Goal: Communication & Community: Participate in discussion

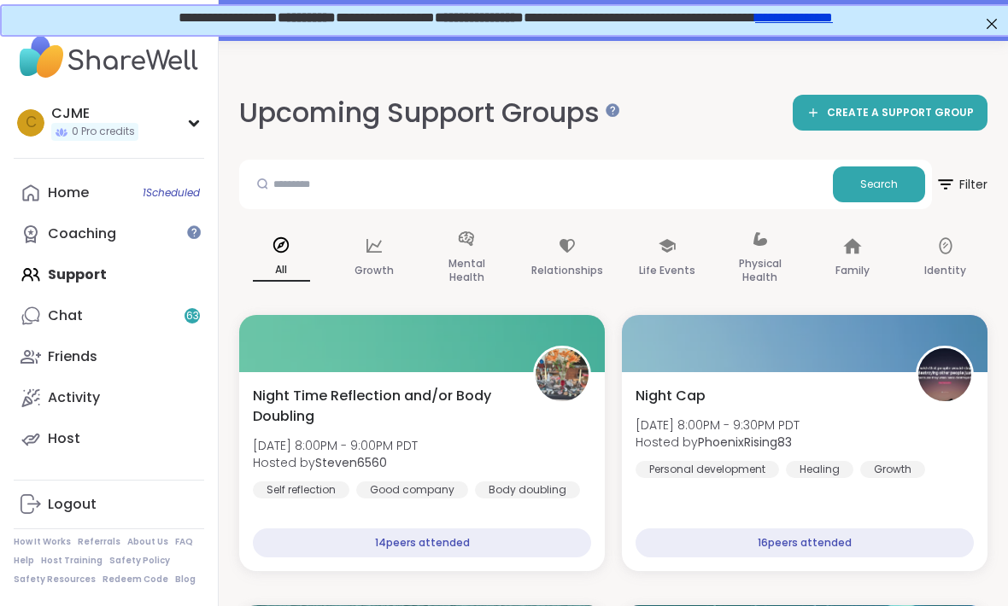
click at [132, 199] on link "Home 1 Scheduled" at bounding box center [109, 193] width 190 height 41
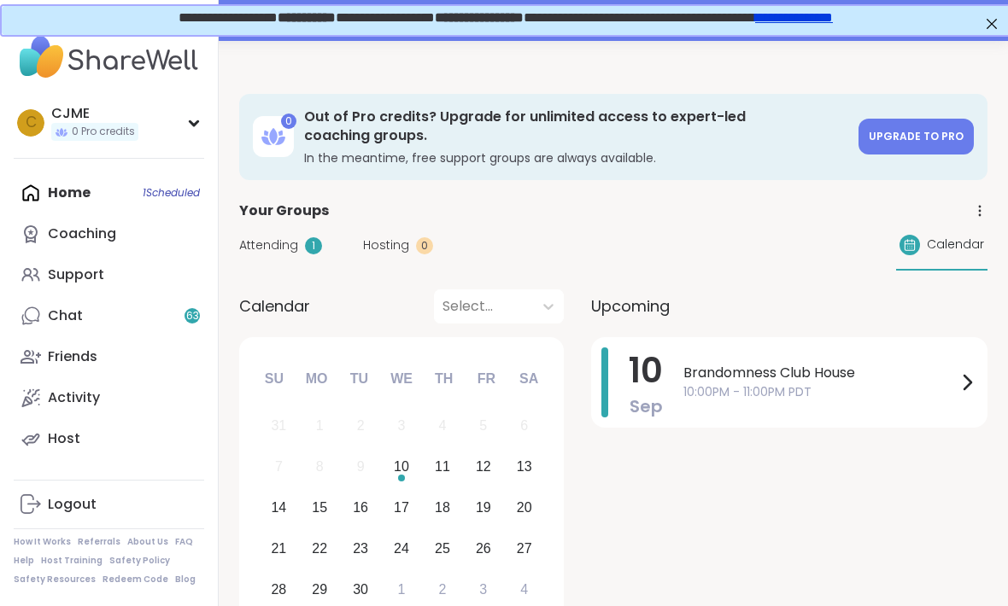
click at [646, 368] on span "10" at bounding box center [646, 371] width 34 height 48
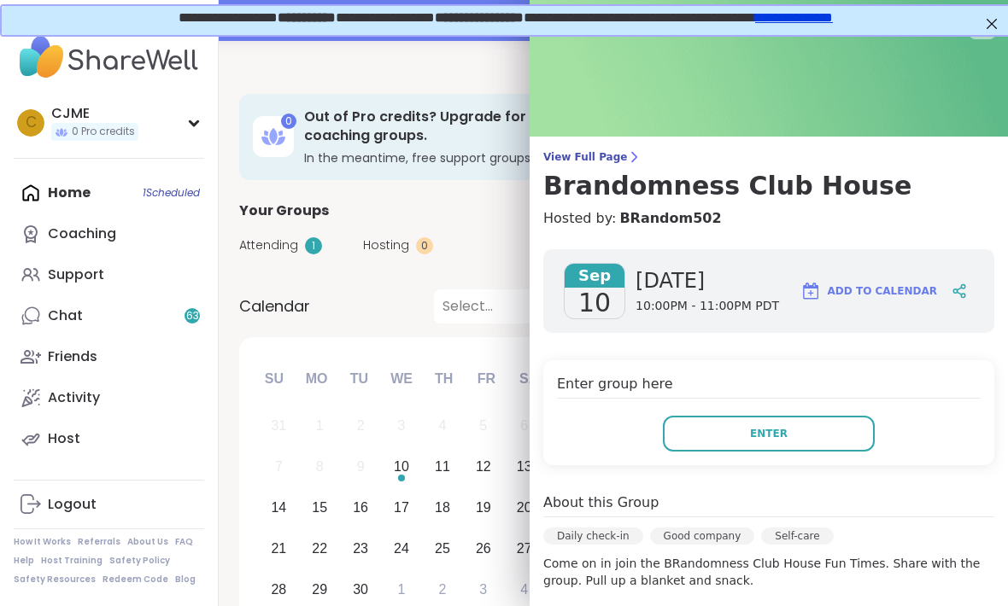
click at [691, 437] on button "Enter" at bounding box center [769, 434] width 212 height 36
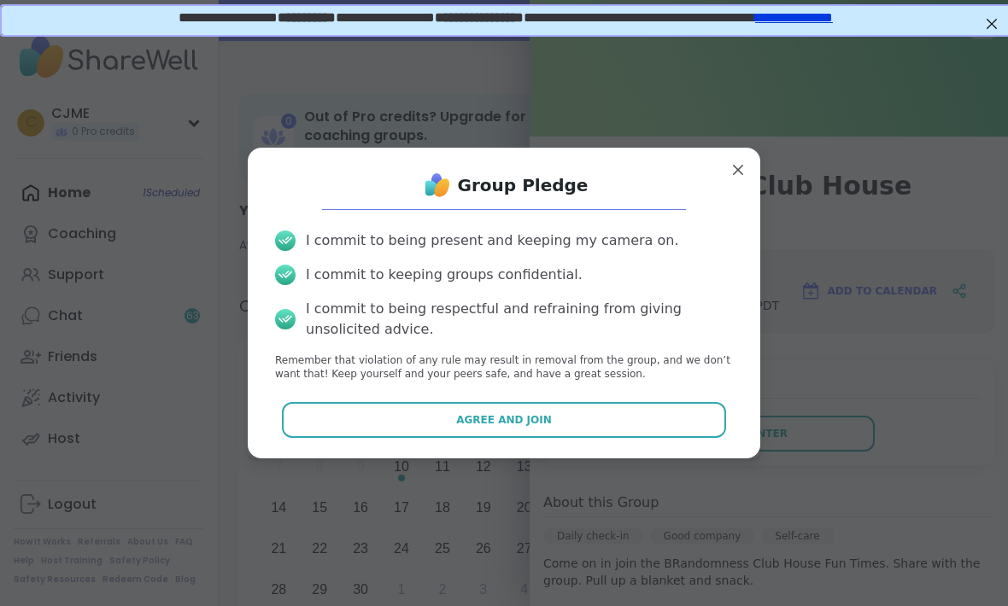
click at [517, 436] on button "Agree and Join" at bounding box center [504, 420] width 445 height 36
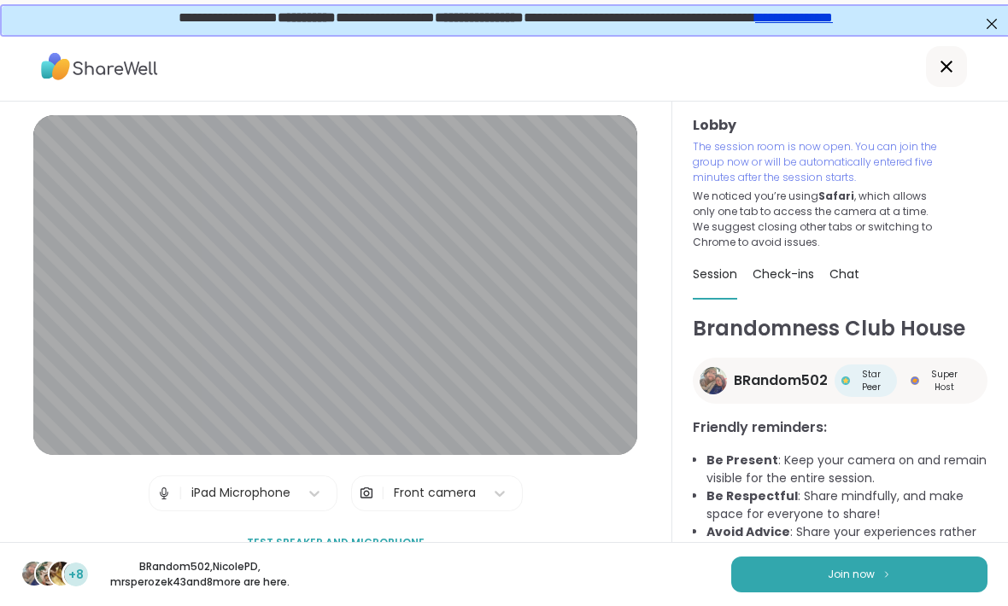
click at [161, 511] on img at bounding box center [163, 494] width 15 height 34
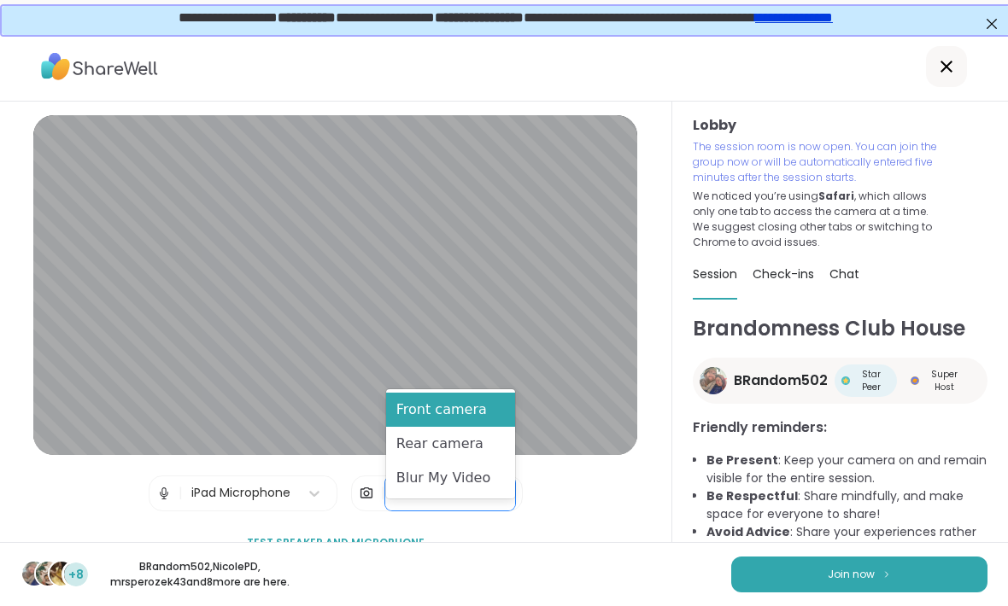
click at [463, 479] on div "Blur My Video" at bounding box center [450, 478] width 129 height 34
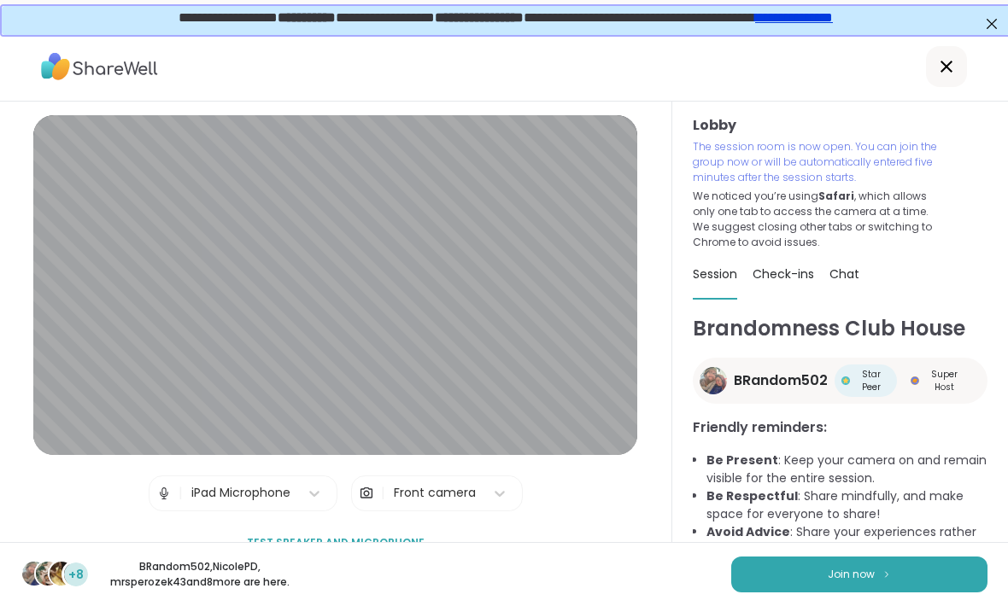
click at [921, 585] on button "Join now" at bounding box center [859, 575] width 256 height 36
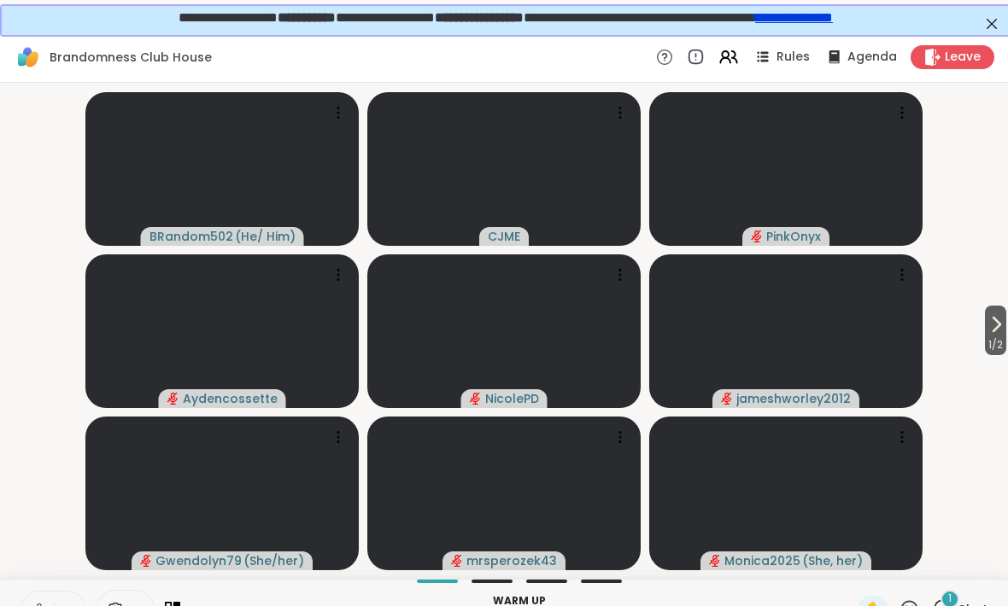
click at [65, 415] on video-player-container "1 / 2 BRandom502 ( He/ Him ) CJME PinkOnyx Aydencossette NicolePD jameshworley2…" at bounding box center [503, 331] width 987 height 483
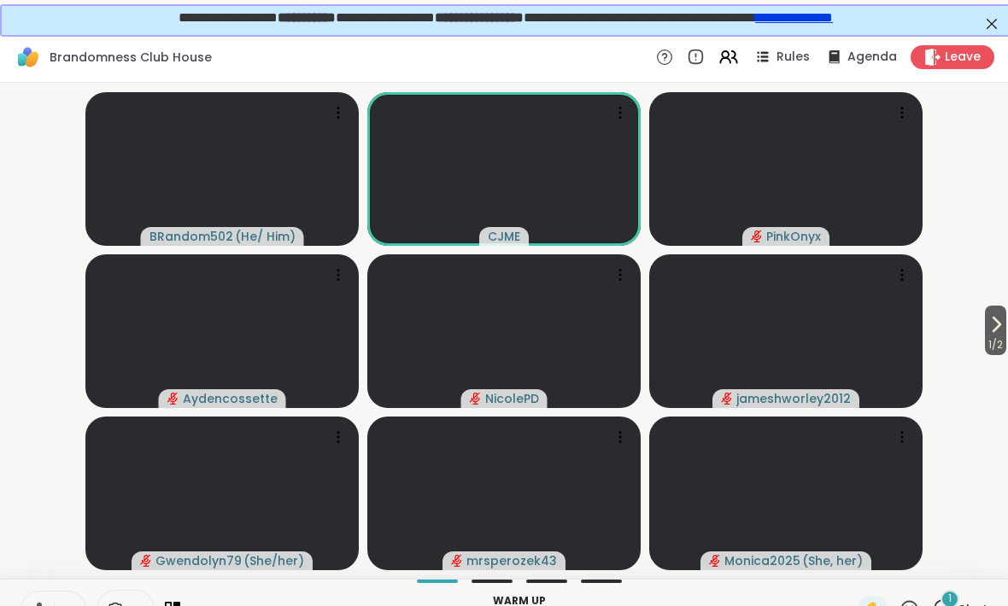
click at [47, 348] on video-player-container "1 / 2 BRandom502 ( He/ Him ) CJME PinkOnyx Aydencossette NicolePD jameshworley2…" at bounding box center [503, 331] width 987 height 483
click at [73, 367] on video-player-container "1 / 2 BRandom502 ( He/ Him ) CJME PinkOnyx Aydencossette NicolePD jameshworley2…" at bounding box center [503, 331] width 987 height 483
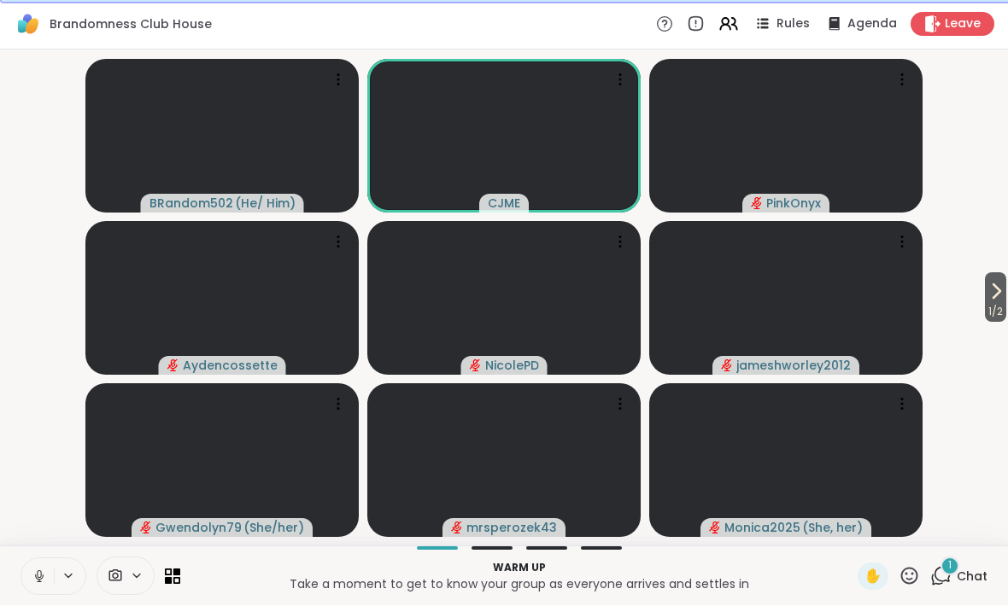
click at [46, 580] on icon at bounding box center [39, 577] width 15 height 15
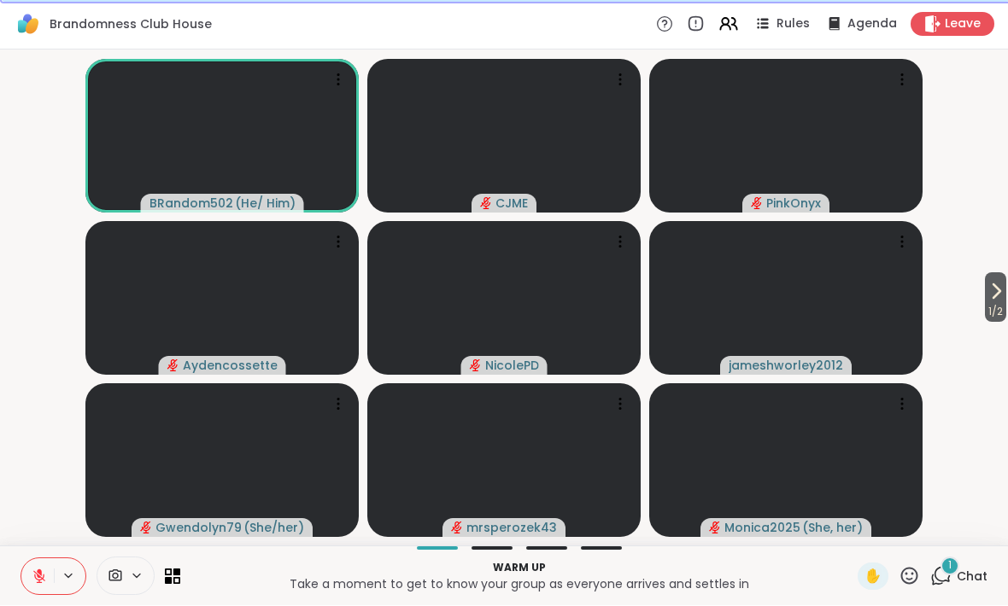
scroll to position [32, 3]
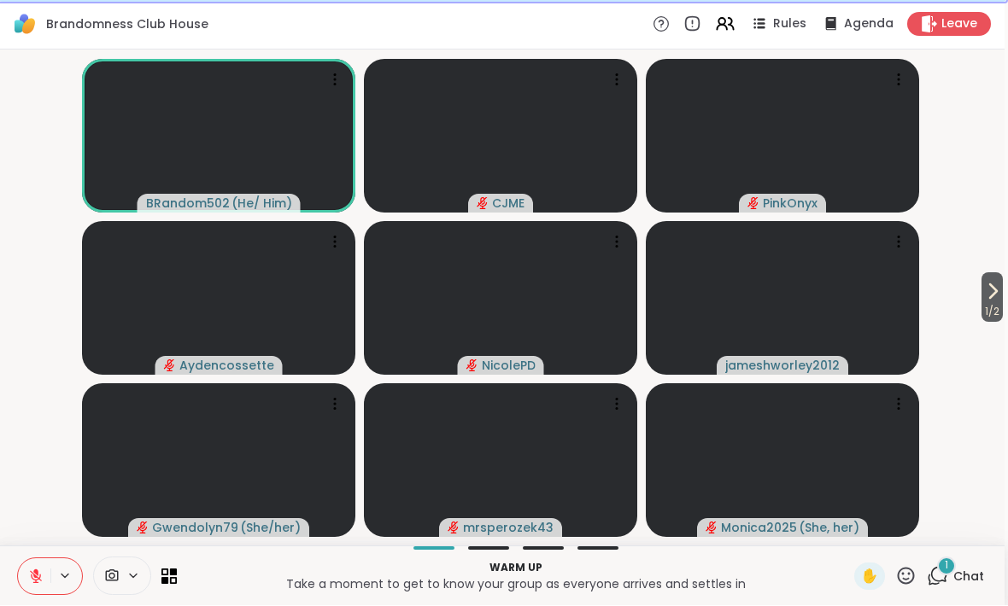
click at [1002, 287] on button "1 / 2" at bounding box center [991, 298] width 21 height 50
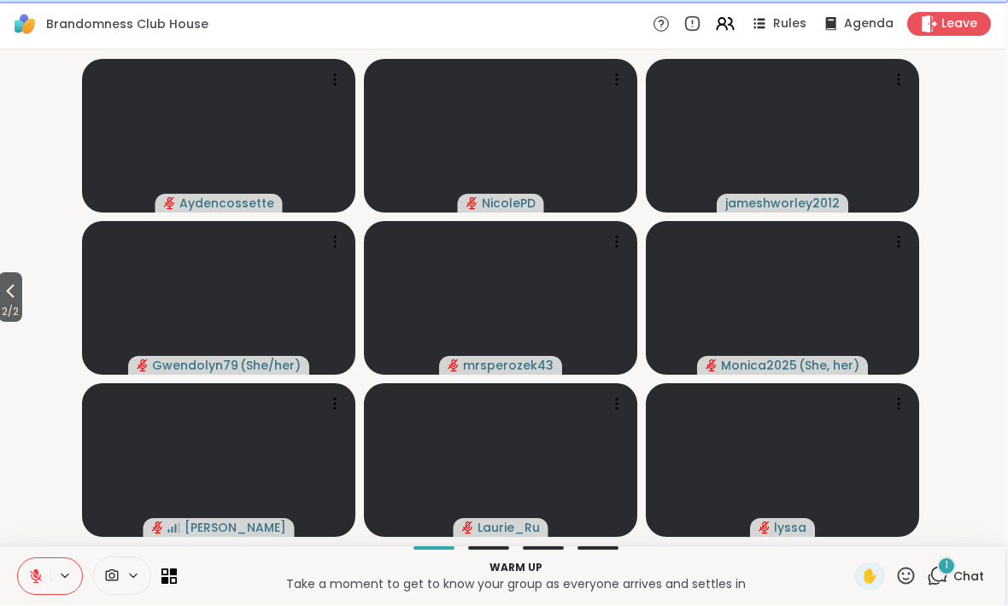
click at [5, 302] on span "2 / 2" at bounding box center [10, 312] width 24 height 20
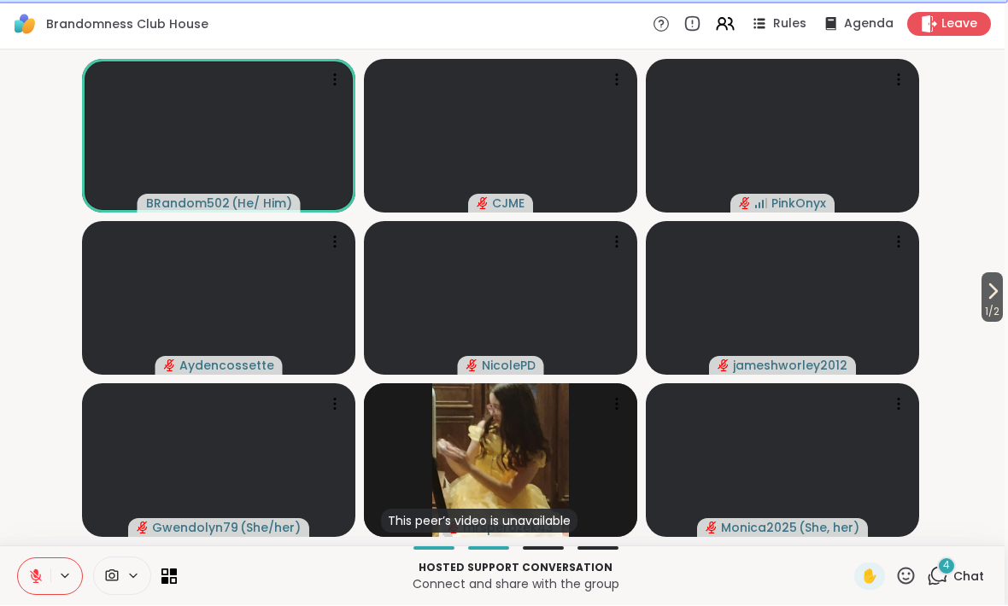
click at [981, 177] on video-player-container "1 / 2 BRandom502 ( He/ Him ) CJME PinkOnyx Aydencossette NicolePD jameshworley2…" at bounding box center [500, 298] width 987 height 483
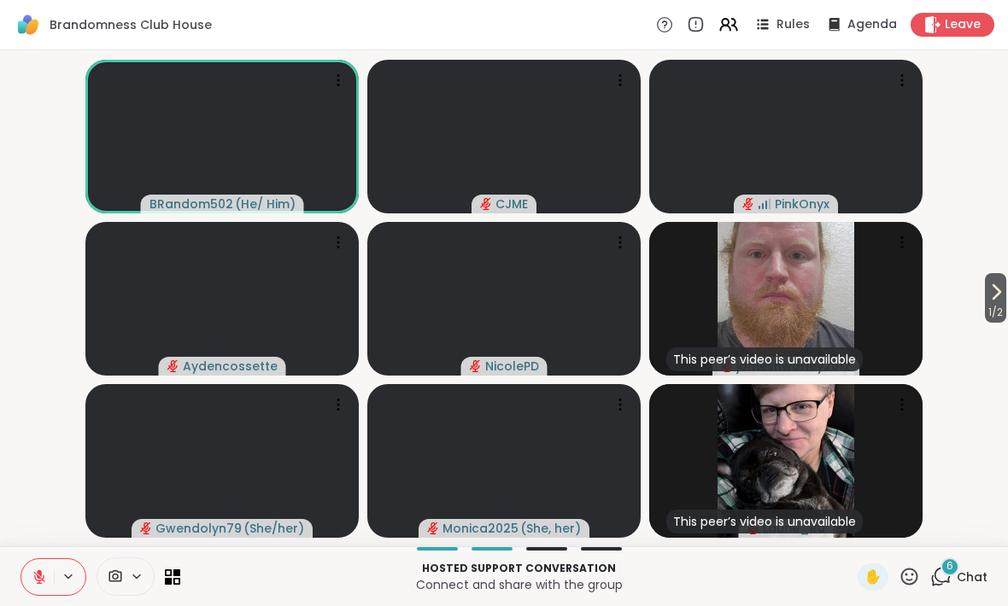
scroll to position [0, 0]
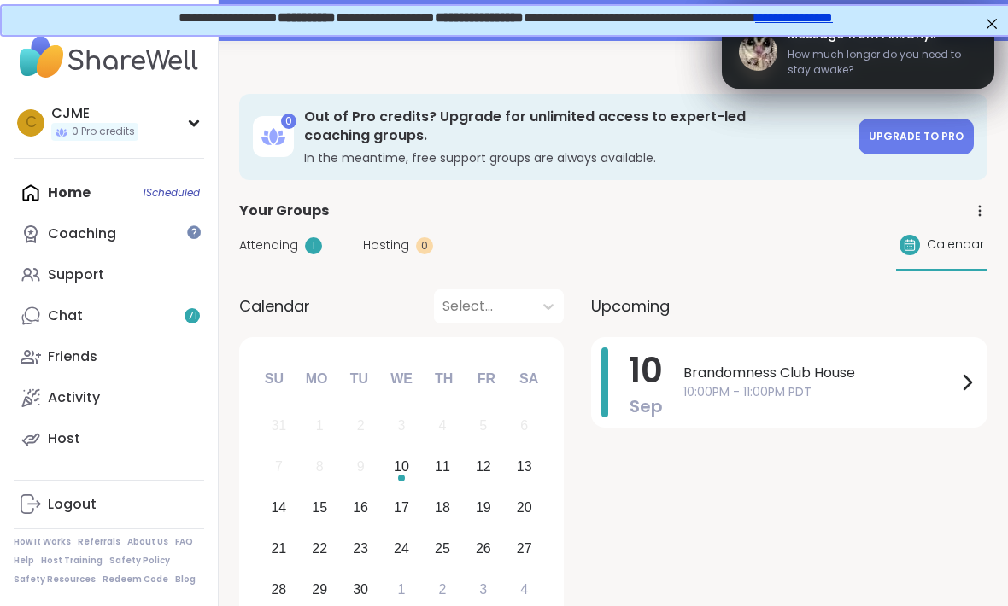
click at [698, 373] on span "Brandomness Club House" at bounding box center [819, 373] width 273 height 20
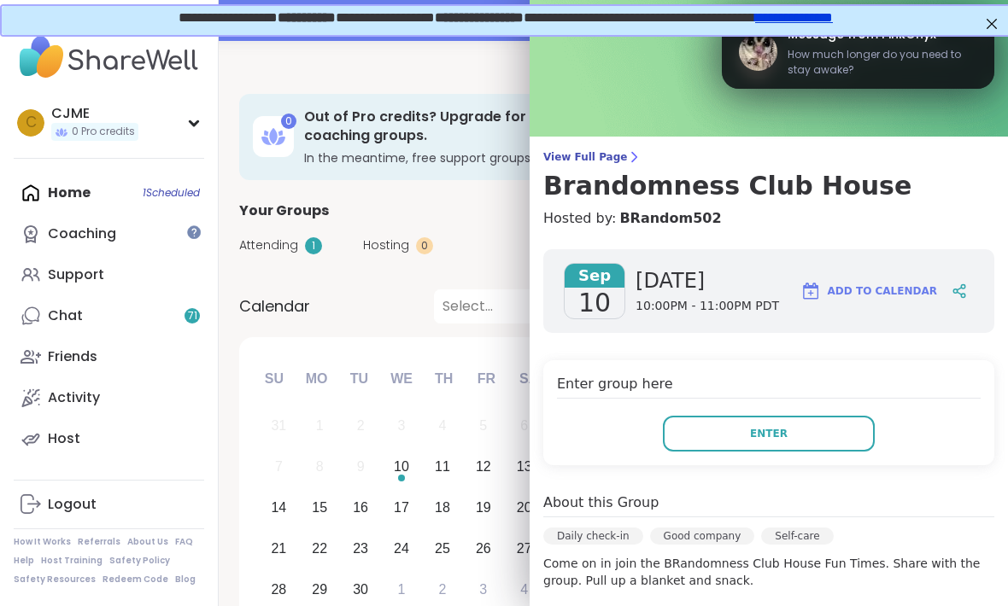
click at [735, 434] on button "Enter" at bounding box center [769, 434] width 212 height 36
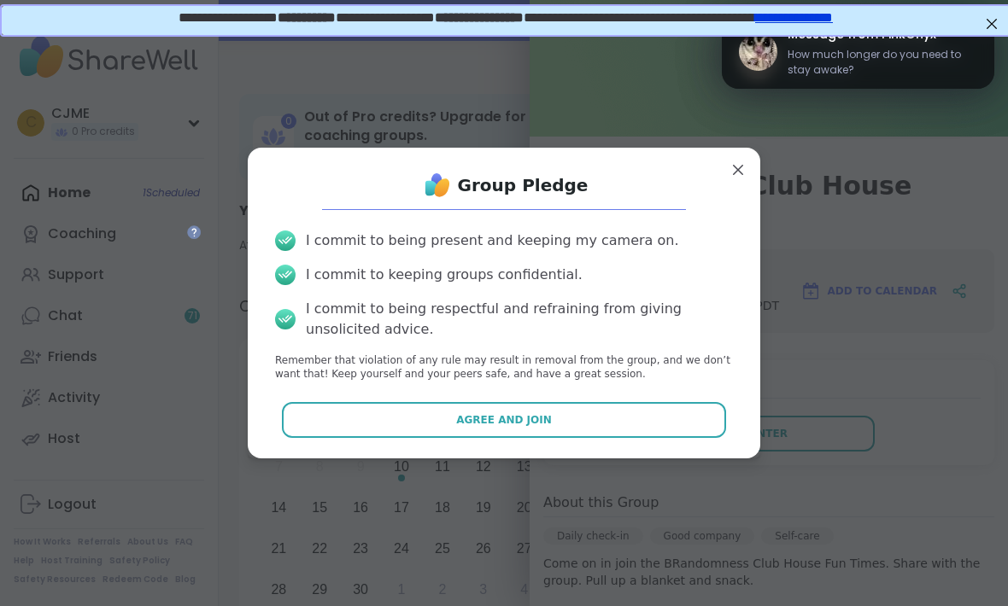
click at [463, 419] on span "Agree and Join" at bounding box center [504, 419] width 96 height 15
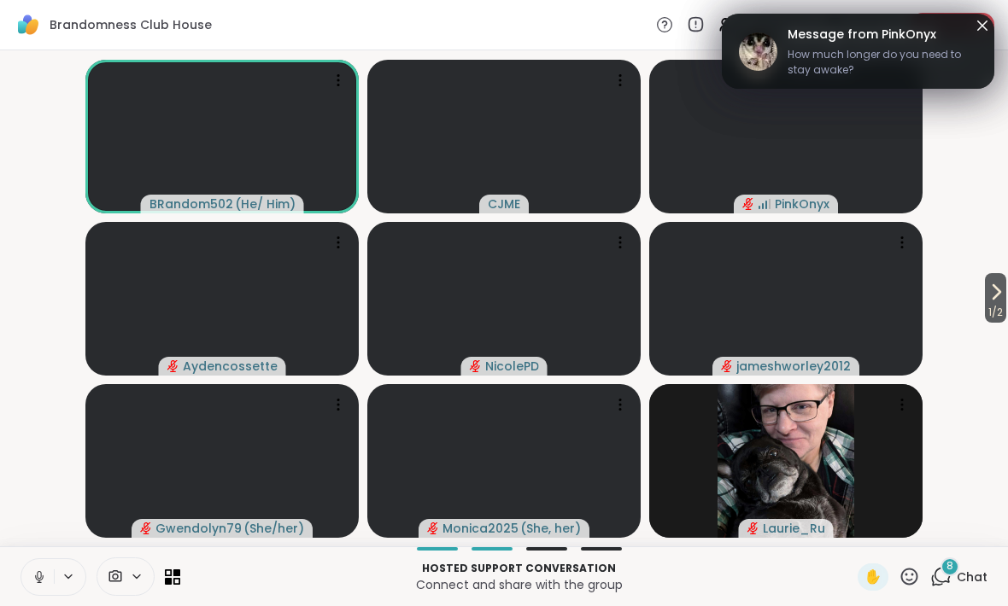
click at [37, 565] on button at bounding box center [37, 577] width 32 height 36
click at [41, 565] on button at bounding box center [37, 577] width 32 height 36
click at [1005, 269] on div "1 / 2 BRandom502 ( He/ Him ) CJME PinkOnyx Aydencossette NicolePD jameshworley2…" at bounding box center [504, 298] width 1008 height 496
click at [1004, 269] on div "1 / 2 BRandom502 ( He/ Him ) CJME PinkOnyx Aydencossette NicolePD jameshworley2…" at bounding box center [504, 298] width 1008 height 496
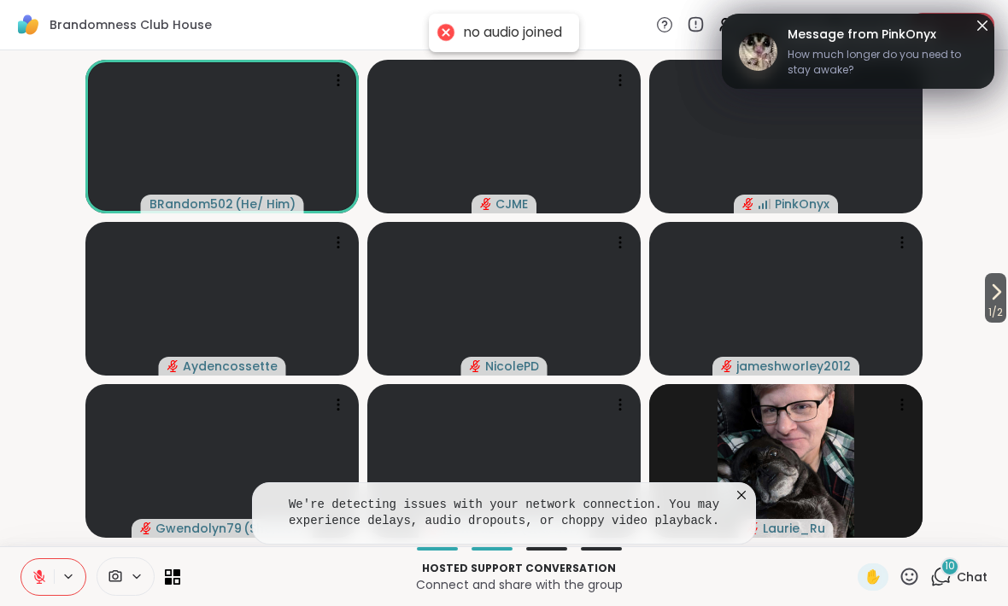
click at [998, 314] on span "1 / 2" at bounding box center [995, 312] width 21 height 20
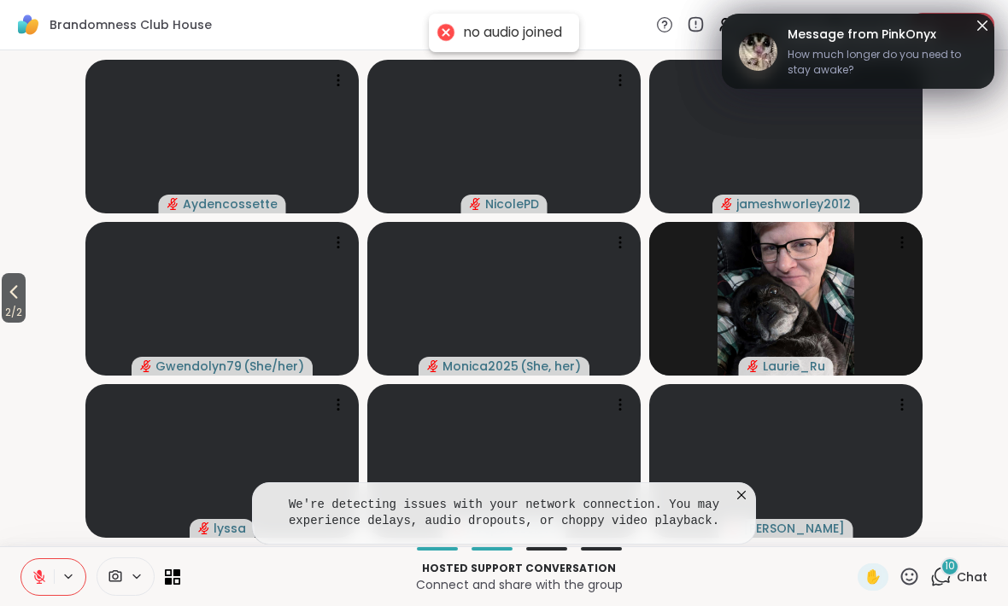
click at [746, 498] on icon at bounding box center [741, 495] width 17 height 17
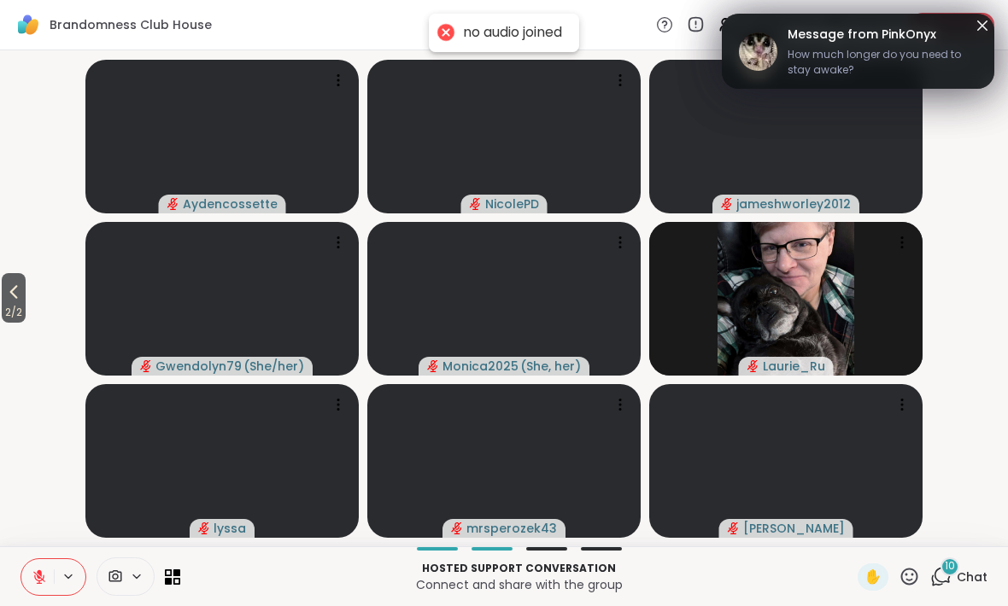
click at [14, 289] on icon at bounding box center [13, 292] width 20 height 20
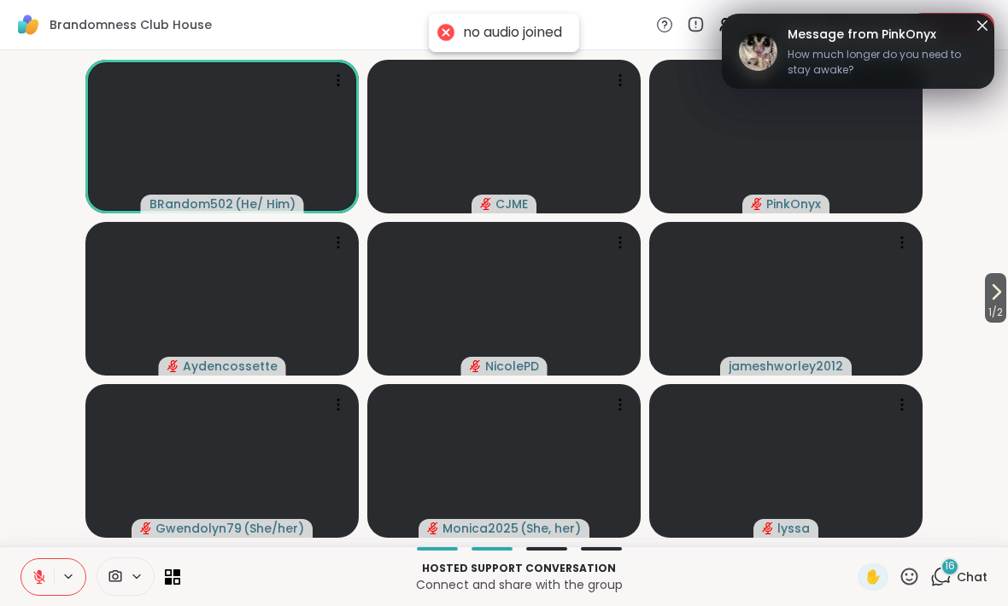
click at [914, 583] on icon at bounding box center [909, 576] width 17 height 17
click at [980, 529] on span "🎉" at bounding box center [971, 532] width 17 height 20
click at [992, 293] on icon at bounding box center [996, 292] width 20 height 20
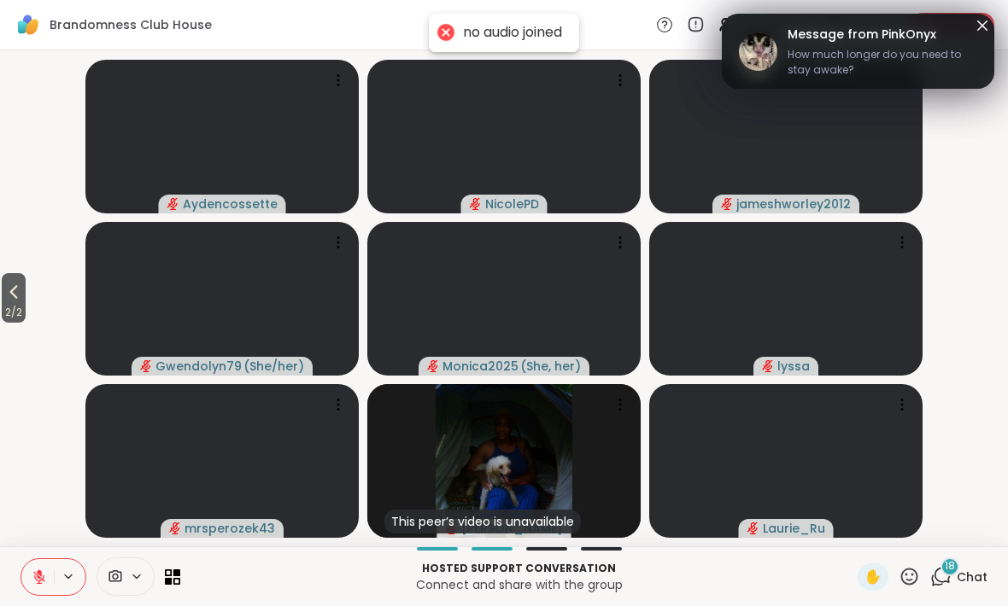
click at [26, 310] on span "2 / 2" at bounding box center [14, 312] width 24 height 20
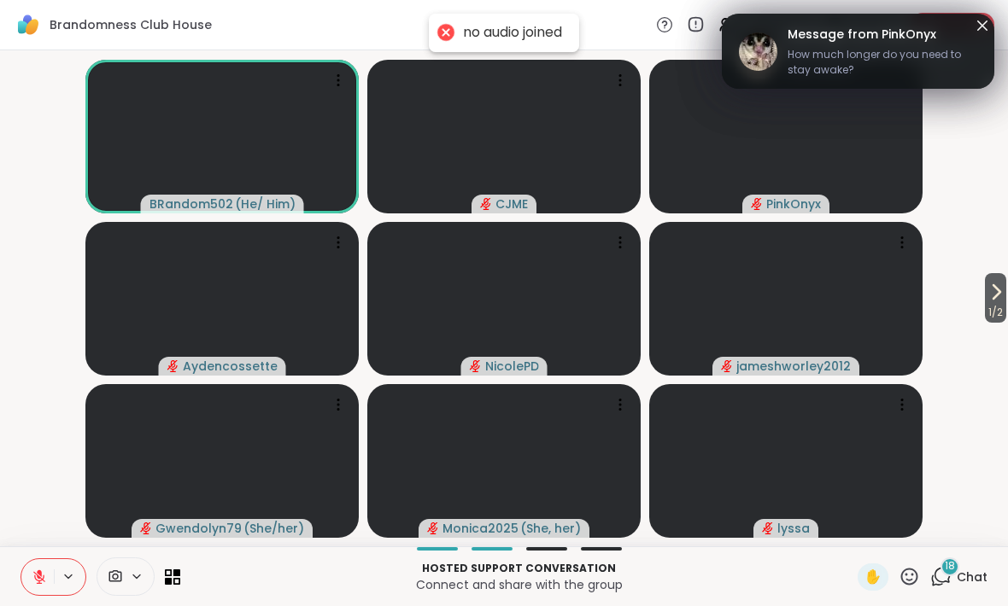
click at [1001, 303] on span "1 / 2" at bounding box center [995, 312] width 21 height 20
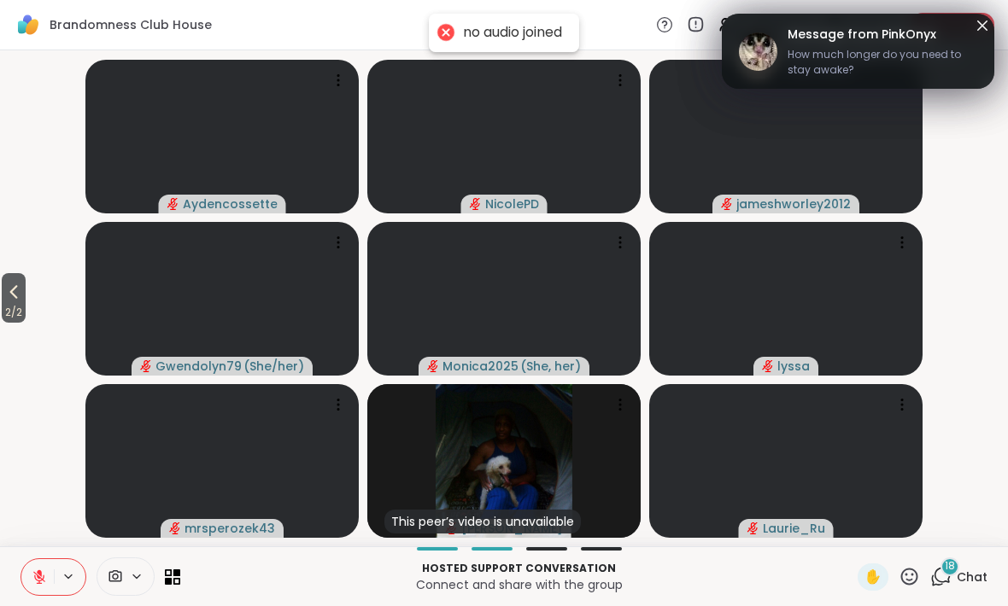
click at [3, 303] on span "2 / 2" at bounding box center [14, 312] width 24 height 20
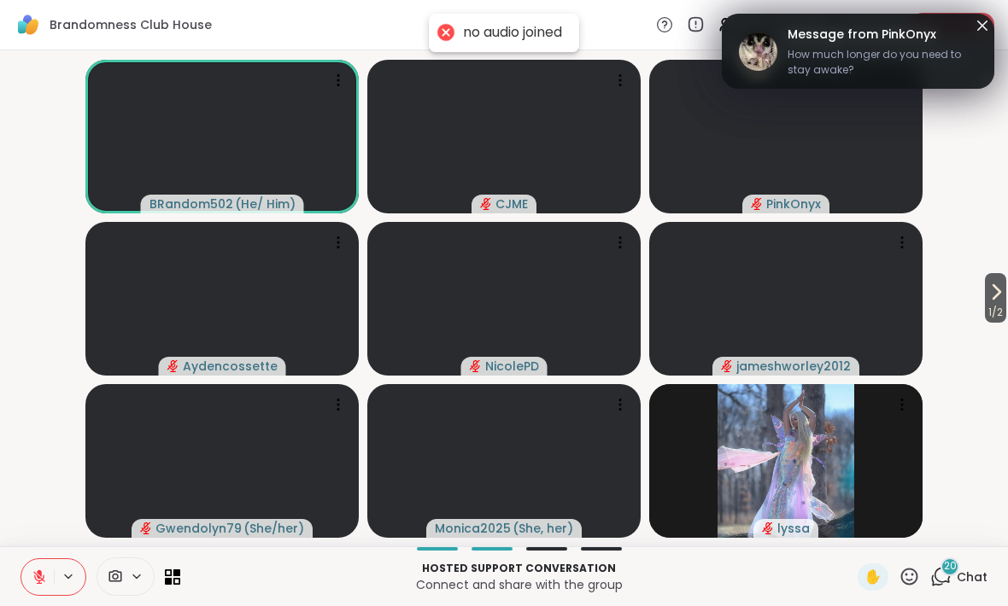
click at [907, 583] on icon at bounding box center [909, 576] width 17 height 17
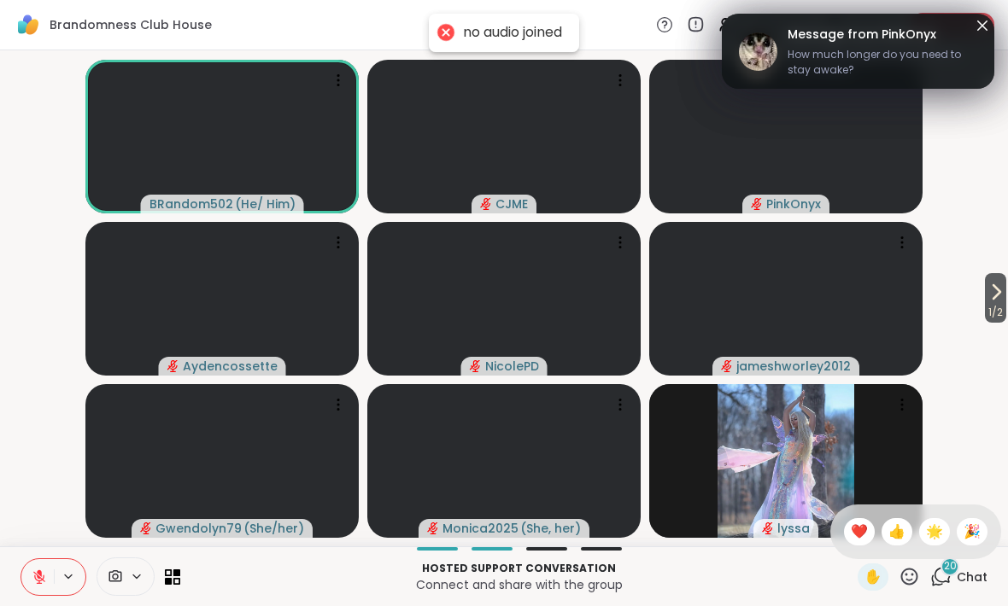
click at [891, 527] on span "👍" at bounding box center [896, 532] width 17 height 20
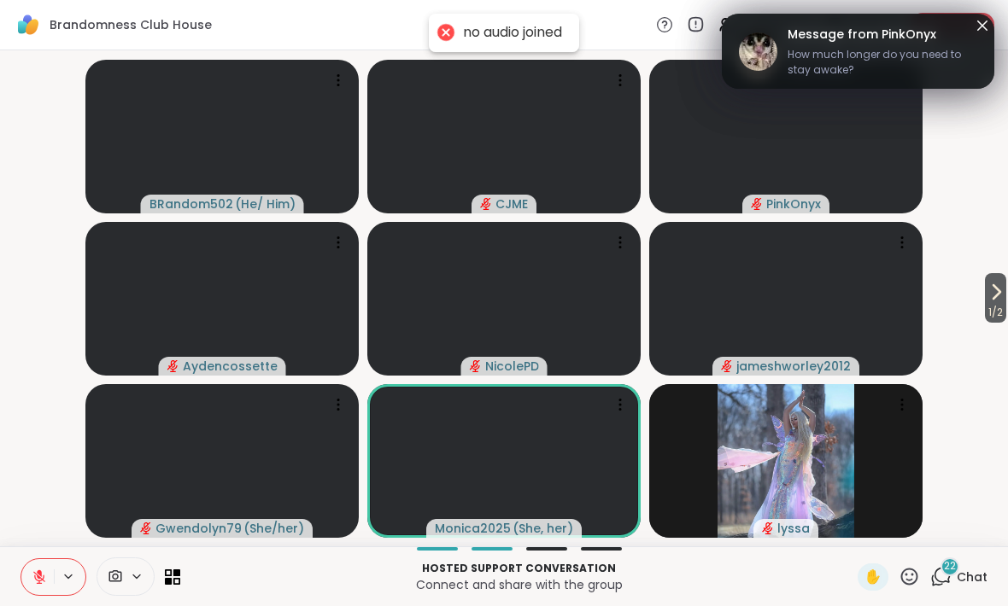
click at [122, 586] on div at bounding box center [126, 577] width 58 height 38
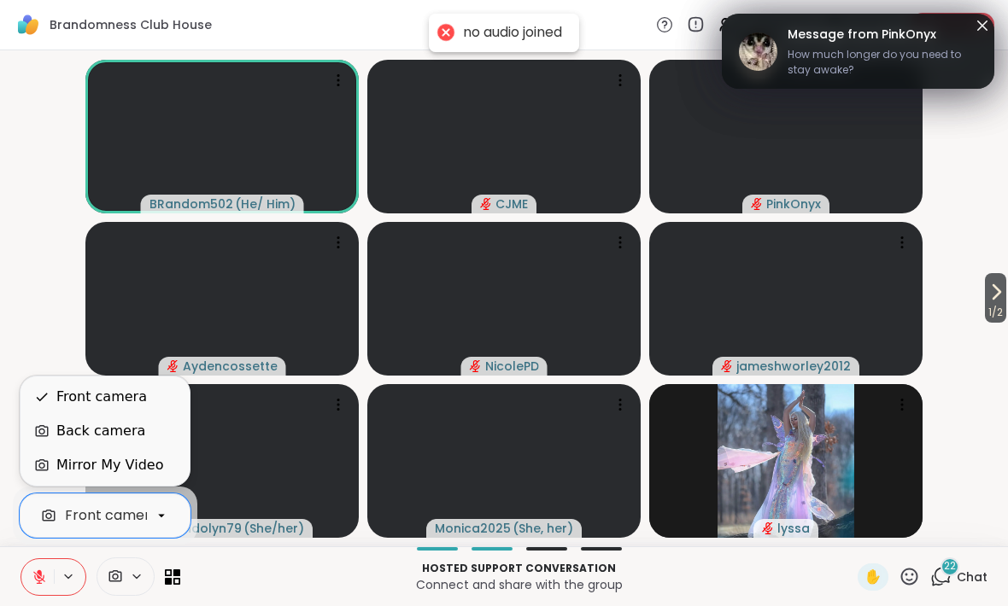
click at [15, 312] on video-player-container "1 / 2 BRandom502 ( He/ Him ) CJME PinkOnyx Aydencossette NicolePD jameshworley2…" at bounding box center [503, 298] width 987 height 483
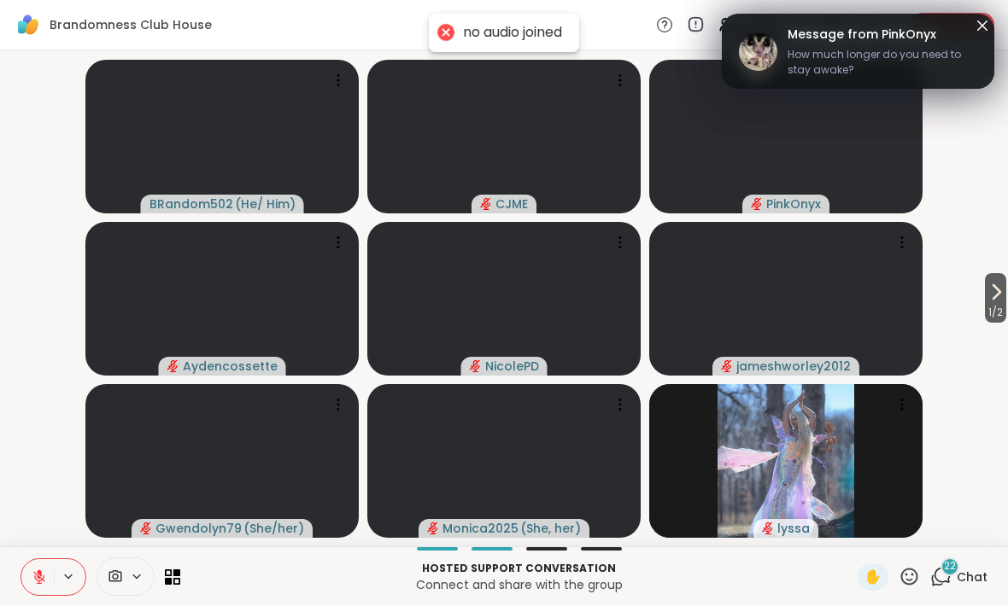
click at [997, 304] on span "1 / 2" at bounding box center [995, 312] width 21 height 20
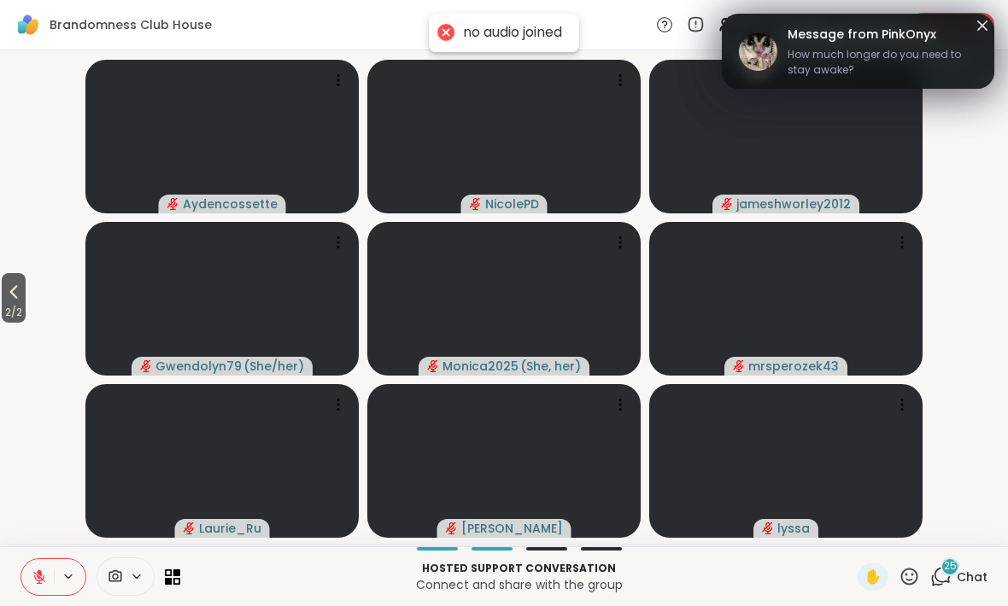
click at [15, 313] on span "2 / 2" at bounding box center [14, 312] width 24 height 20
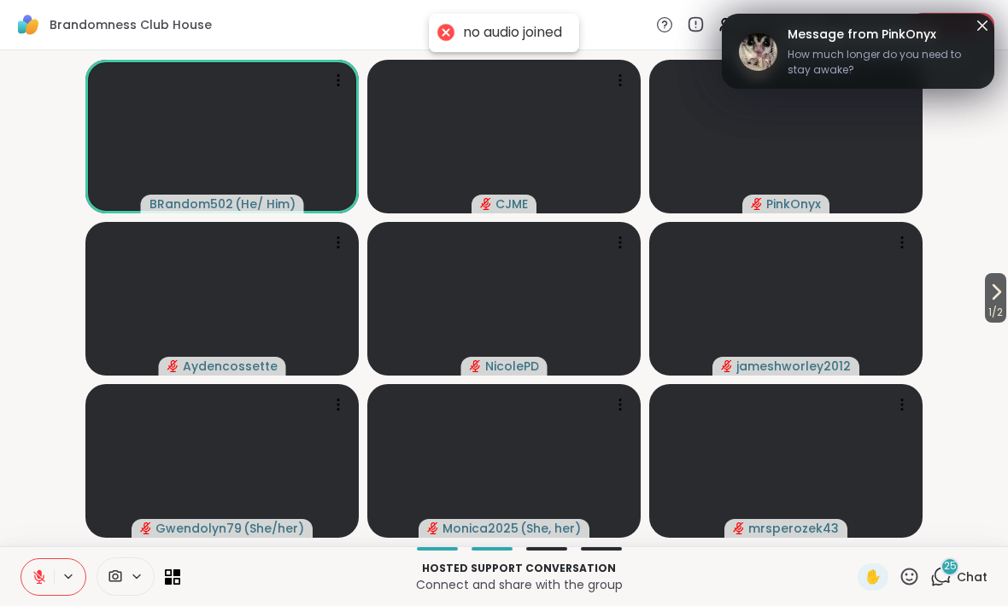
click at [33, 579] on icon at bounding box center [39, 577] width 15 height 15
click at [25, 582] on button at bounding box center [37, 577] width 32 height 36
click at [37, 581] on icon at bounding box center [39, 577] width 15 height 15
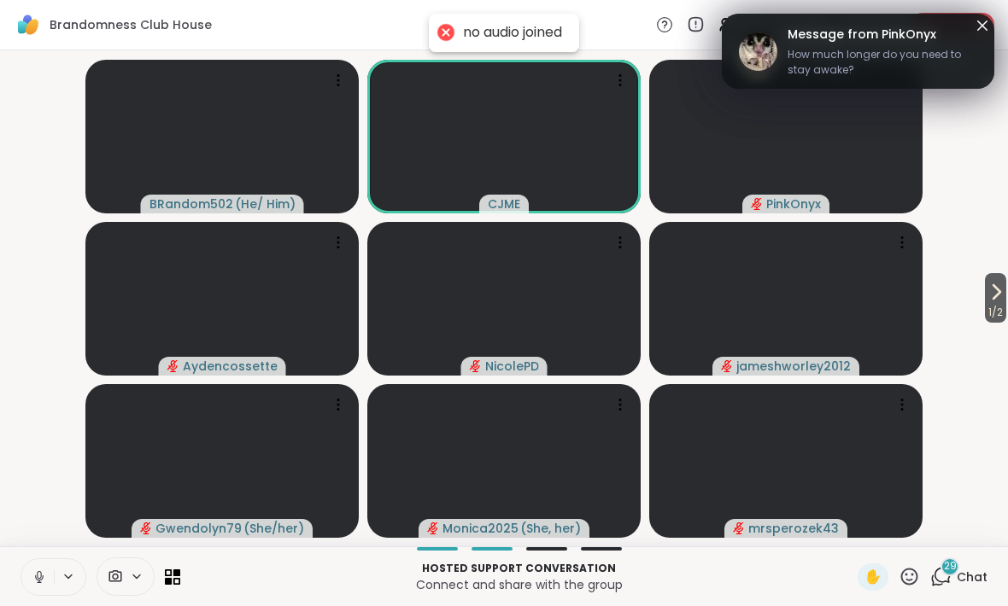
click at [30, 572] on button at bounding box center [37, 577] width 32 height 36
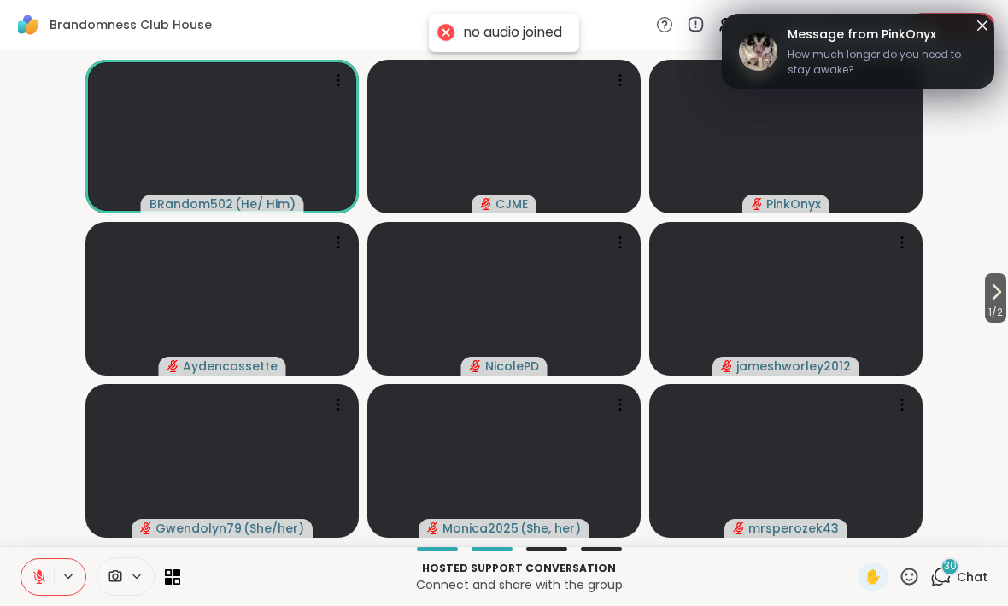
click at [43, 565] on button at bounding box center [37, 577] width 32 height 36
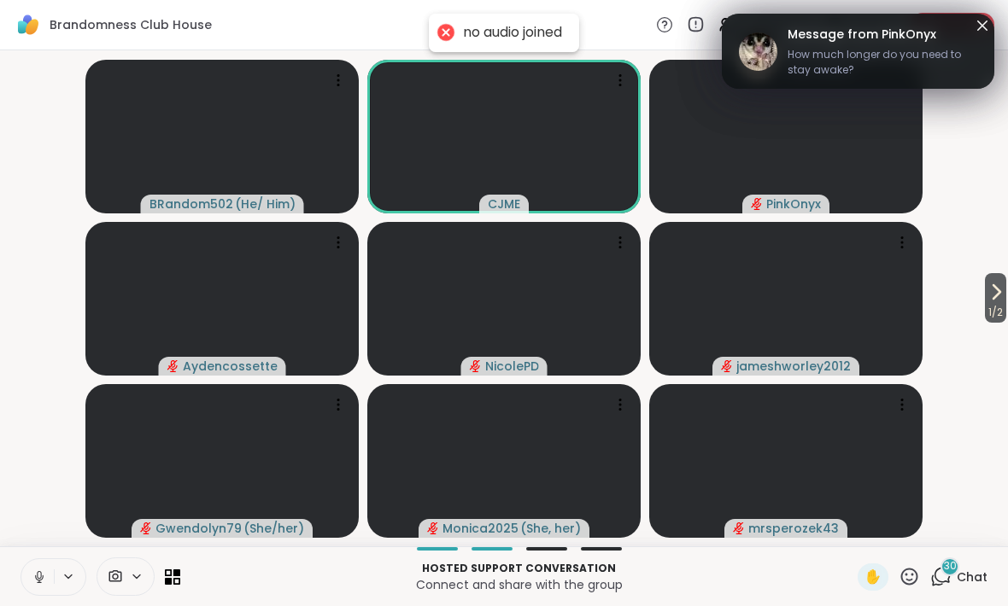
click at [43, 576] on icon at bounding box center [39, 577] width 9 height 5
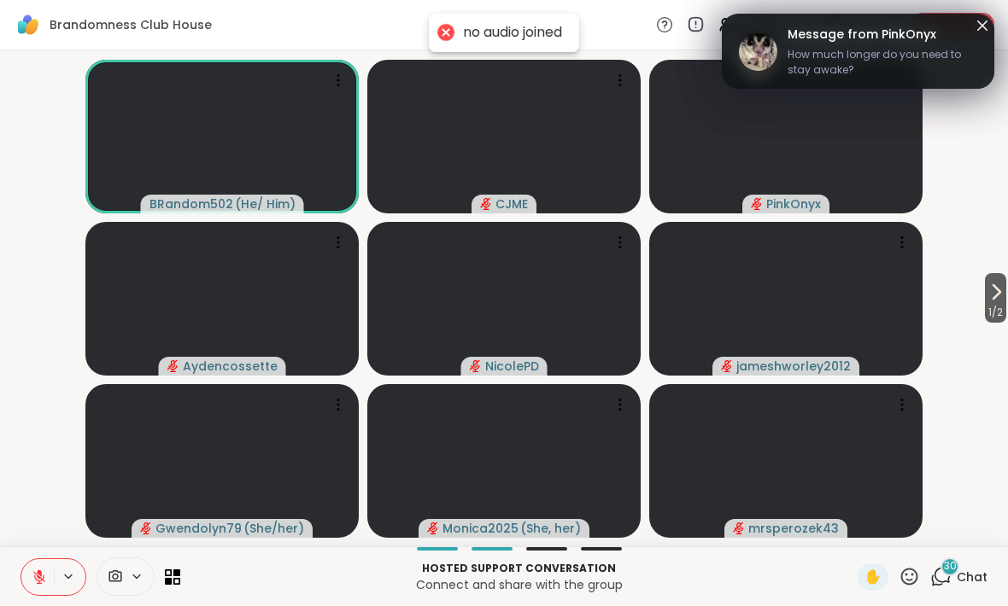
click at [41, 570] on icon at bounding box center [39, 577] width 15 height 15
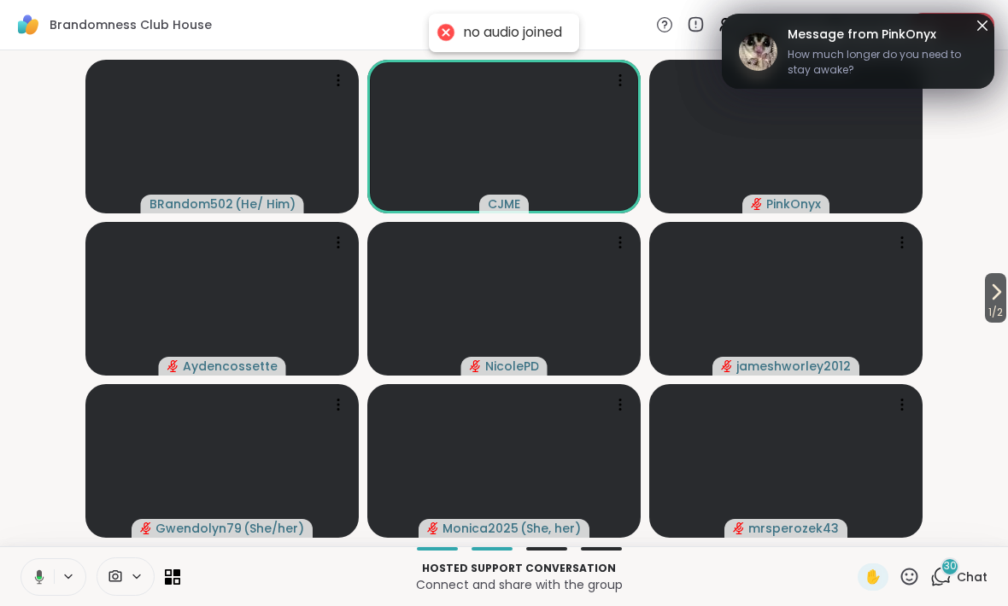
click at [23, 569] on button at bounding box center [36, 577] width 35 height 36
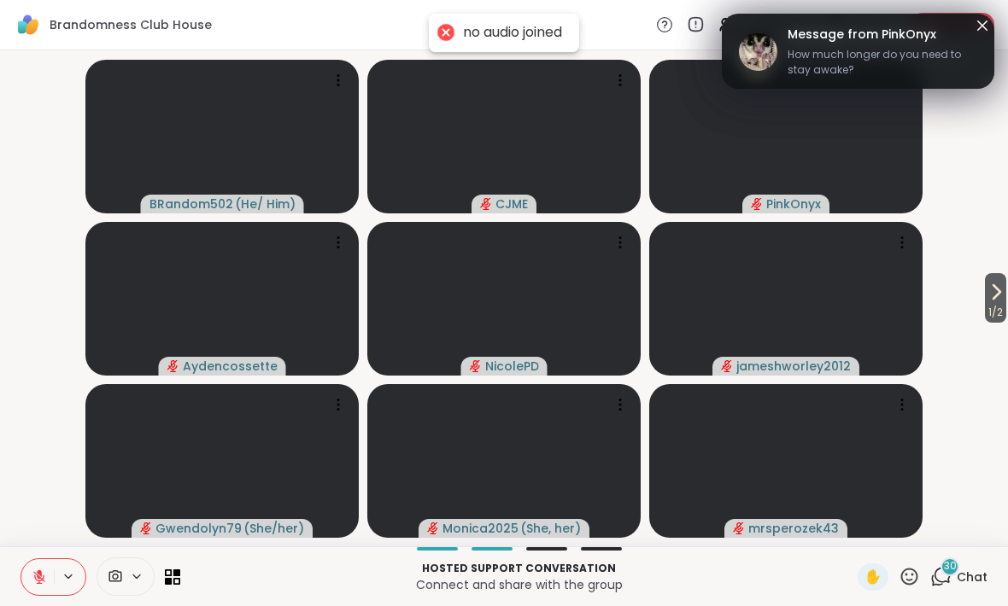
click at [998, 292] on icon at bounding box center [996, 292] width 20 height 20
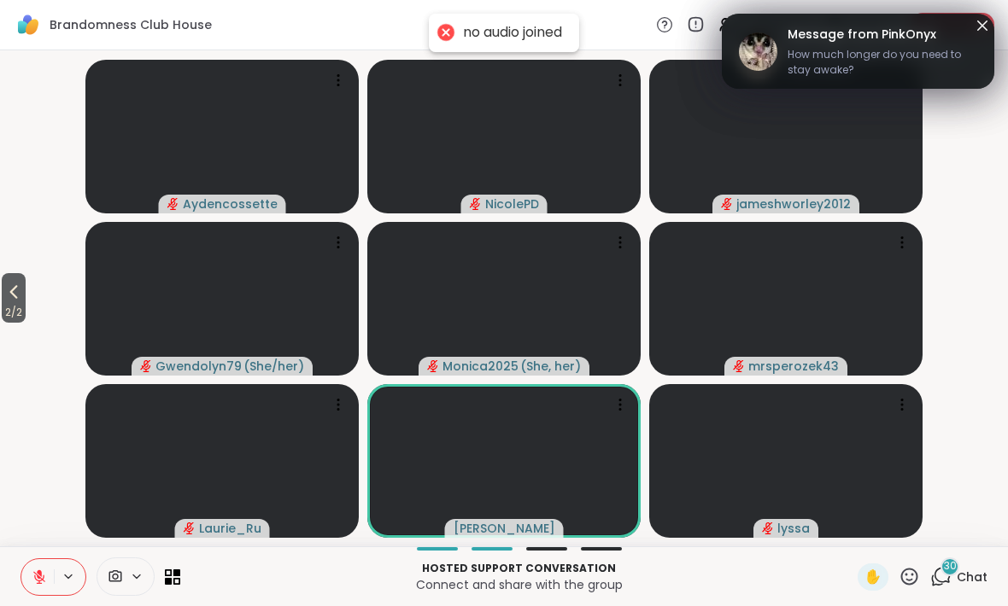
click at [22, 301] on icon at bounding box center [13, 292] width 20 height 20
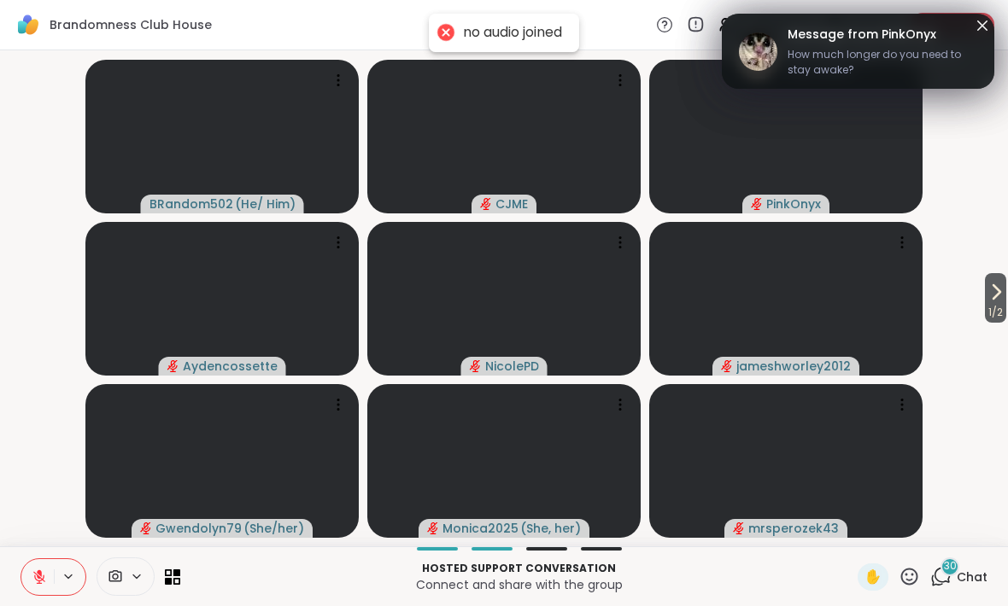
click at [1003, 270] on div "1 / 2 BRandom502 ( He/ Him ) CJME PinkOnyx Aydencossette NicolePD jameshworley2…" at bounding box center [504, 298] width 1008 height 496
click at [992, 304] on span "1 / 2" at bounding box center [995, 312] width 21 height 20
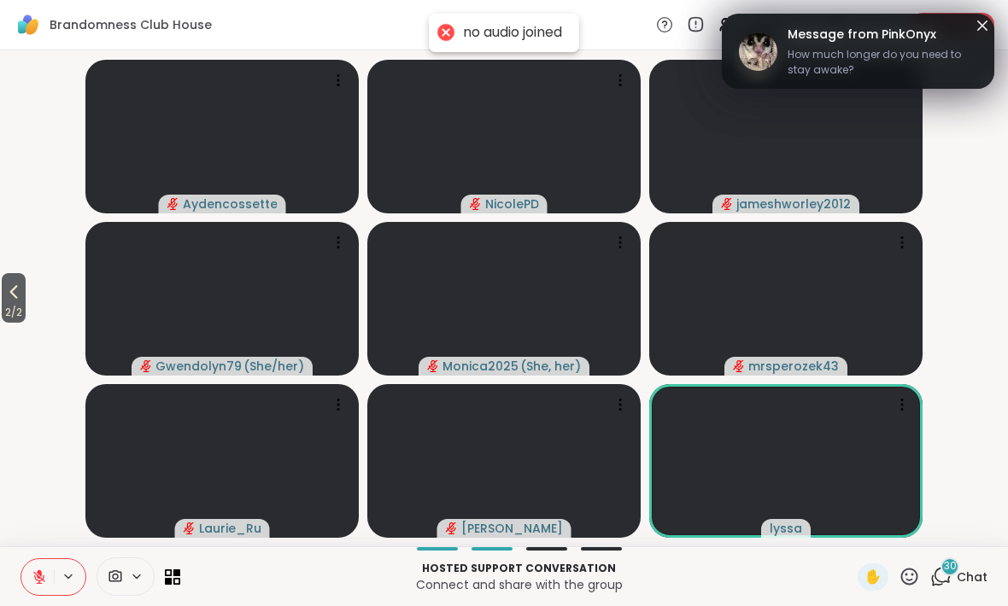
click at [913, 569] on icon at bounding box center [909, 576] width 17 height 17
click at [974, 522] on span "🎉" at bounding box center [971, 532] width 17 height 20
click at [912, 570] on icon at bounding box center [909, 576] width 17 height 17
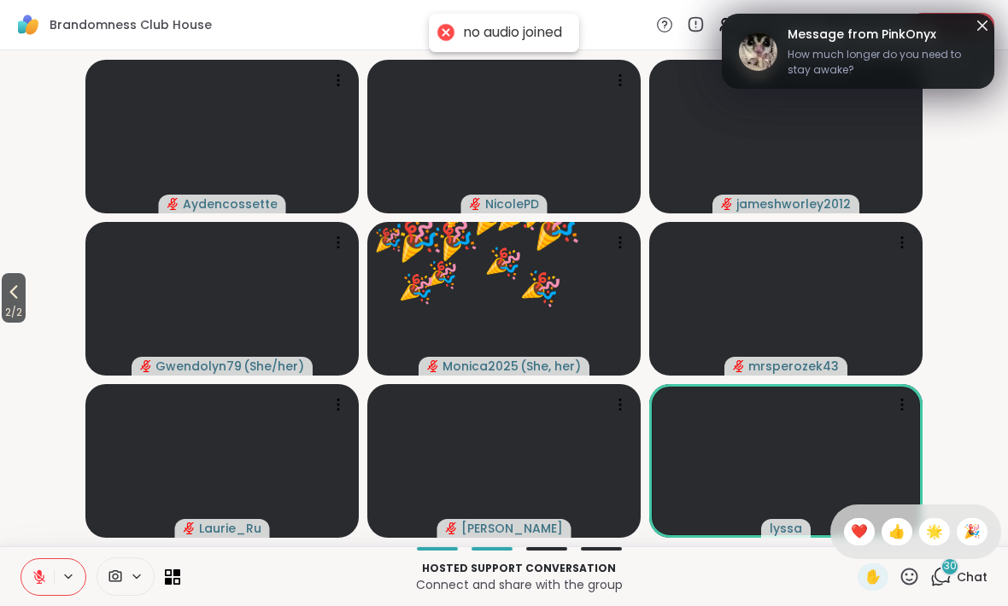
click at [940, 529] on span "🌟" at bounding box center [934, 532] width 17 height 20
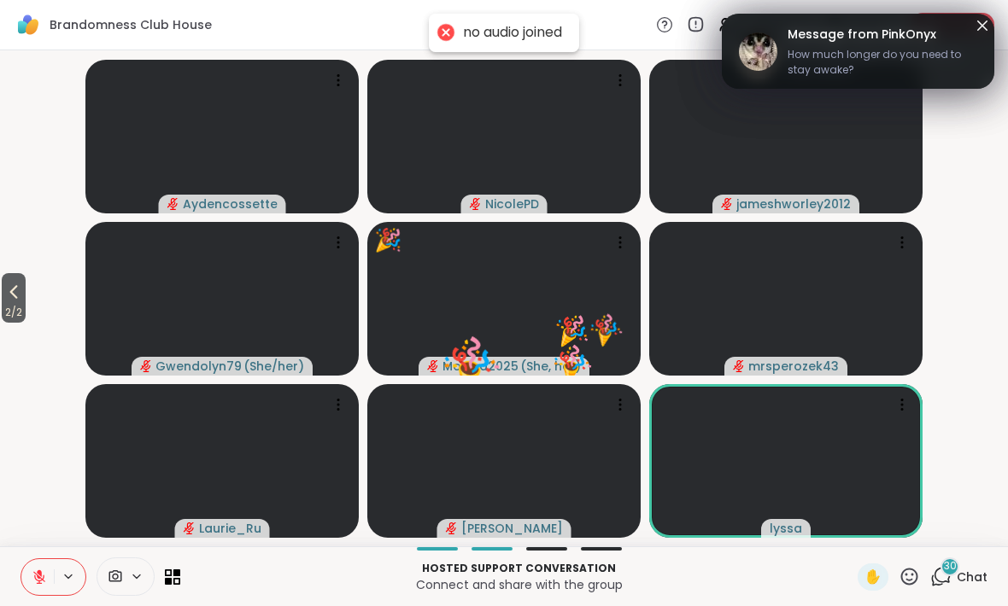
click at [3, 320] on span "2 / 2" at bounding box center [14, 312] width 24 height 20
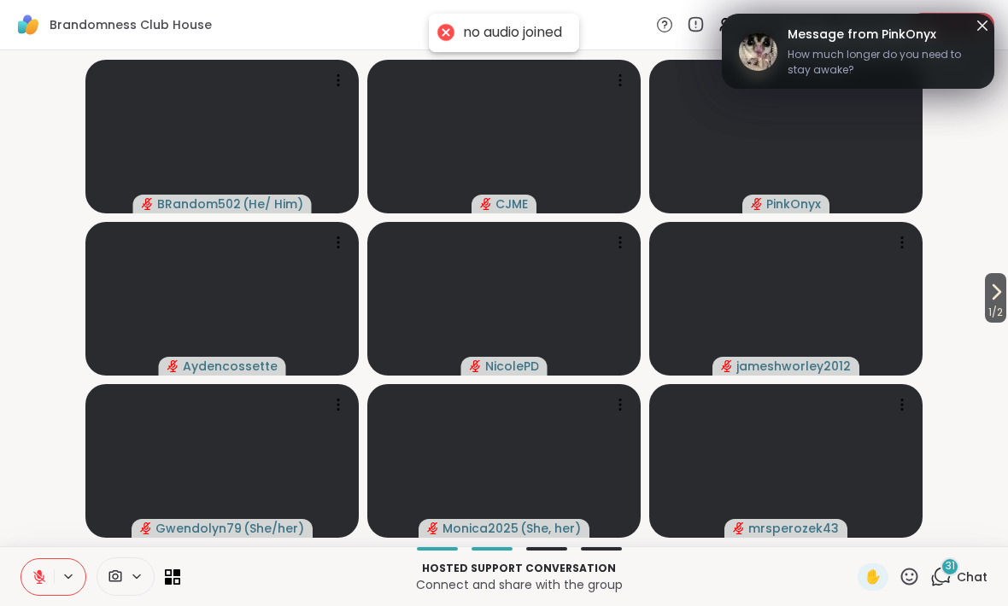
click at [992, 308] on span "1 / 2" at bounding box center [995, 312] width 21 height 20
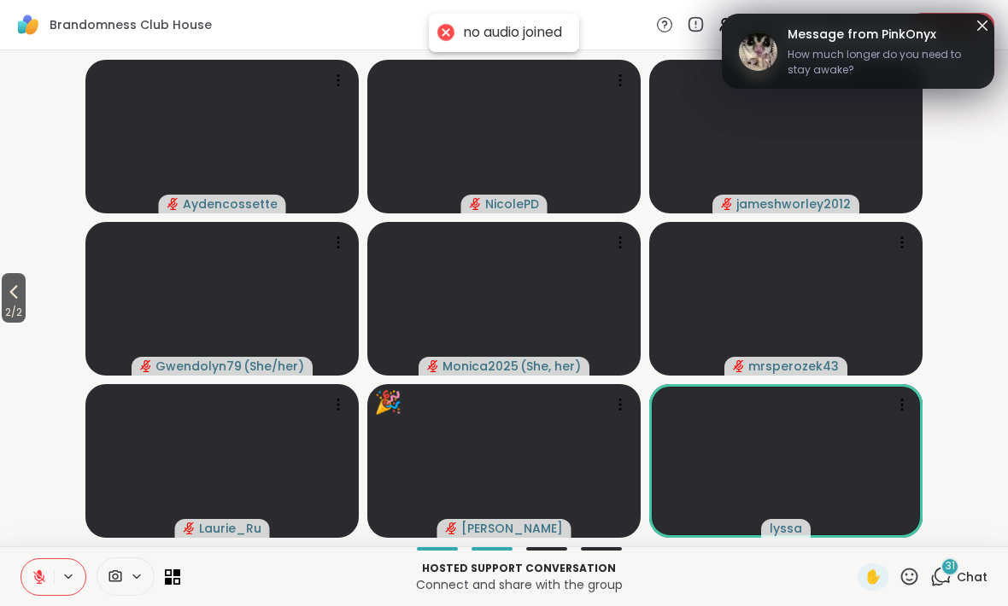
click at [902, 586] on icon at bounding box center [908, 576] width 21 height 21
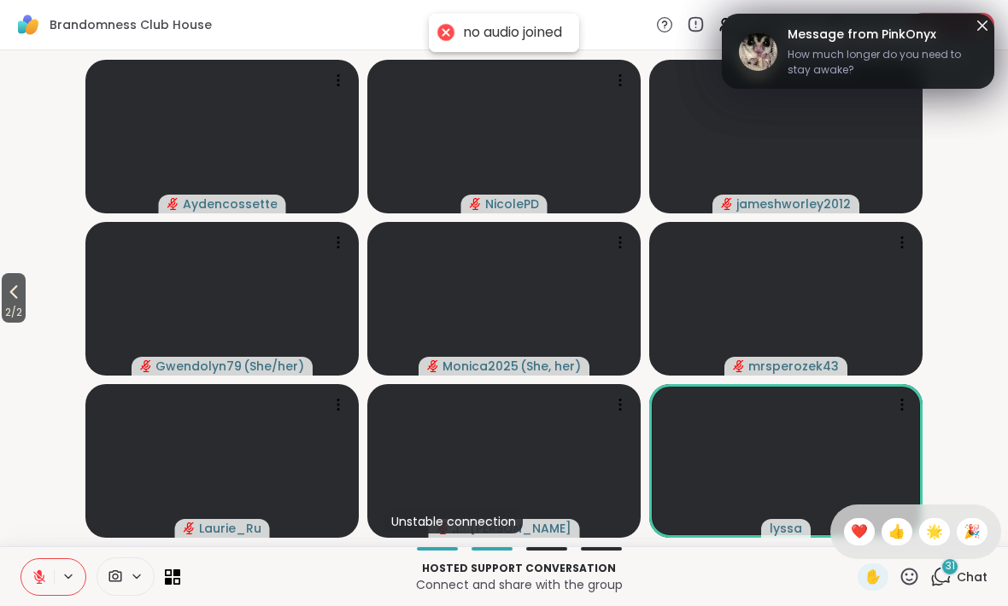
click at [916, 582] on icon at bounding box center [909, 576] width 17 height 17
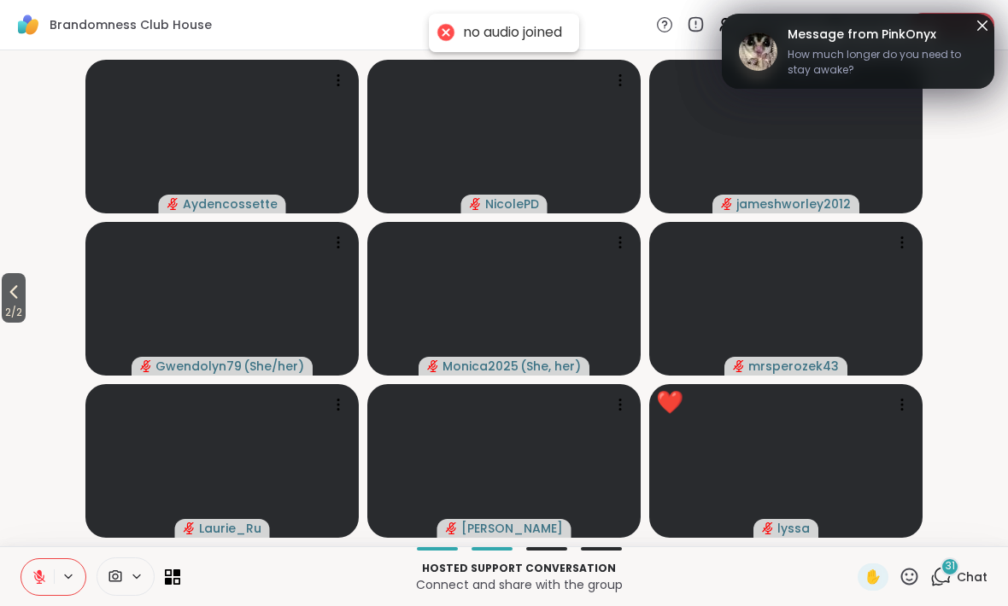
click at [10, 303] on span "2 / 2" at bounding box center [14, 312] width 24 height 20
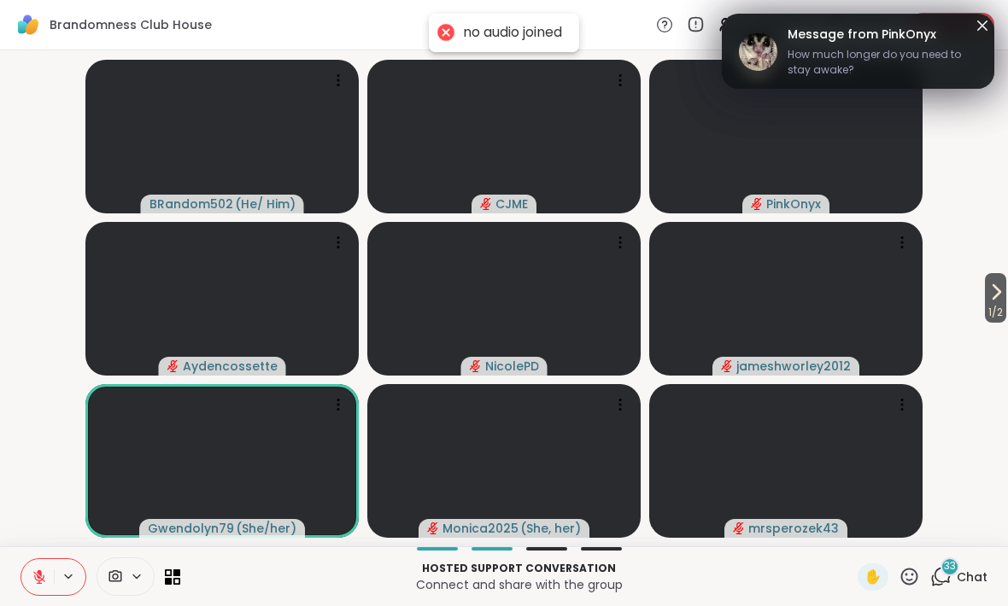
click at [1001, 303] on span "1 / 2" at bounding box center [995, 312] width 21 height 20
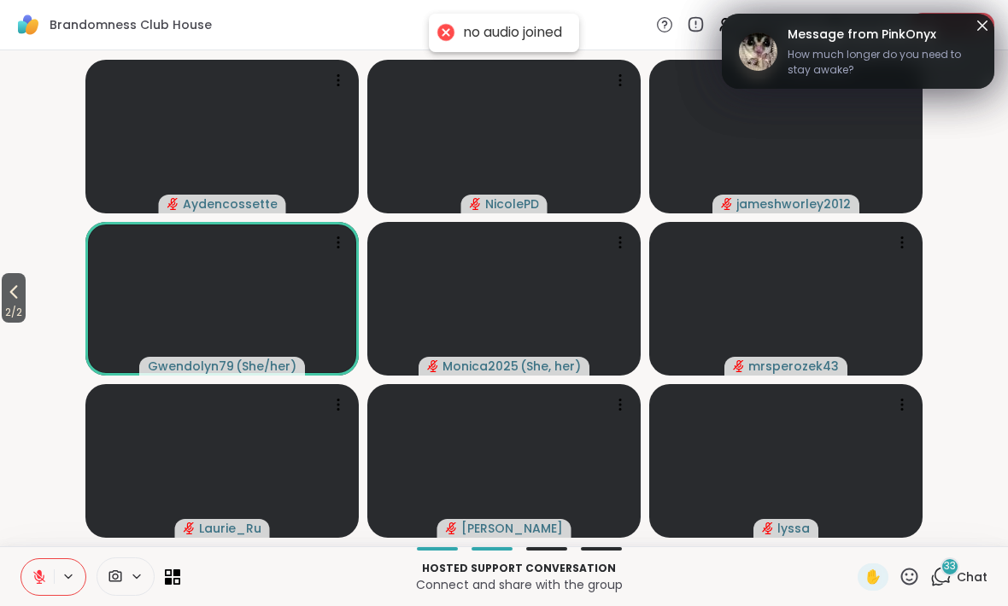
click at [12, 275] on button "2 / 2" at bounding box center [14, 298] width 24 height 50
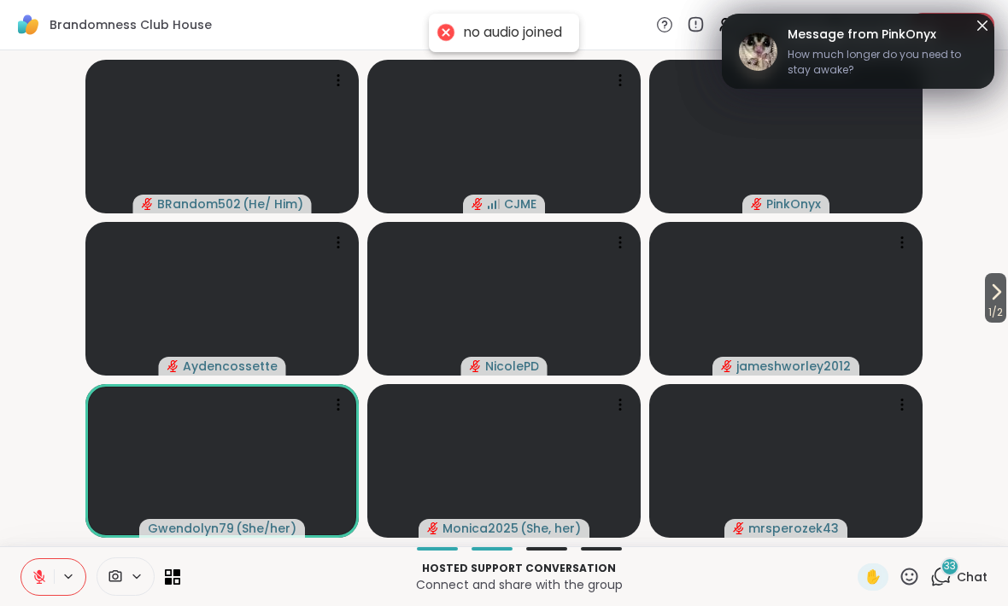
click at [999, 316] on span "1 / 2" at bounding box center [995, 312] width 21 height 20
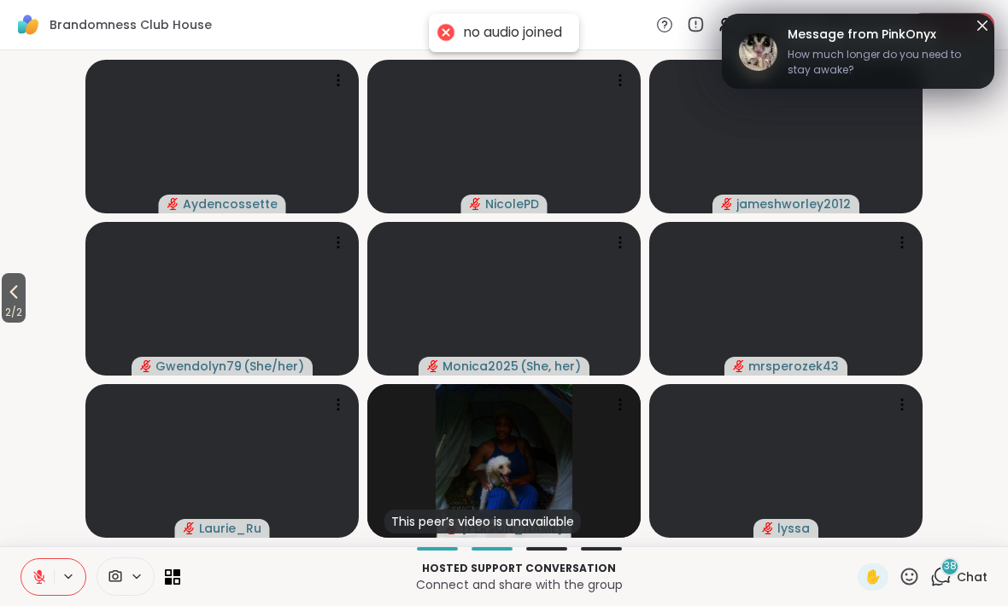
click at [18, 305] on span "2 / 2" at bounding box center [14, 312] width 24 height 20
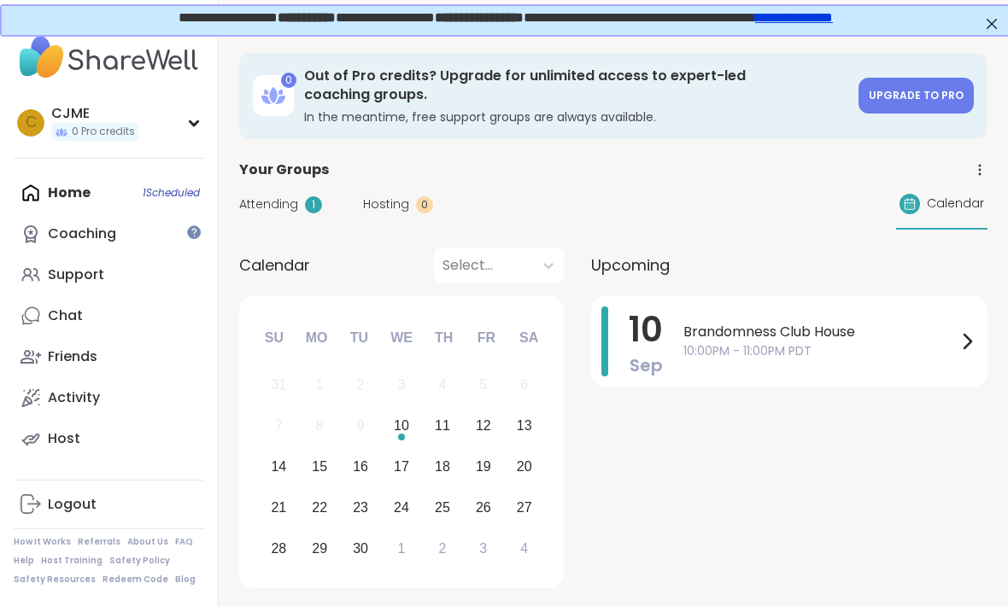
click at [659, 330] on span "10" at bounding box center [646, 330] width 34 height 48
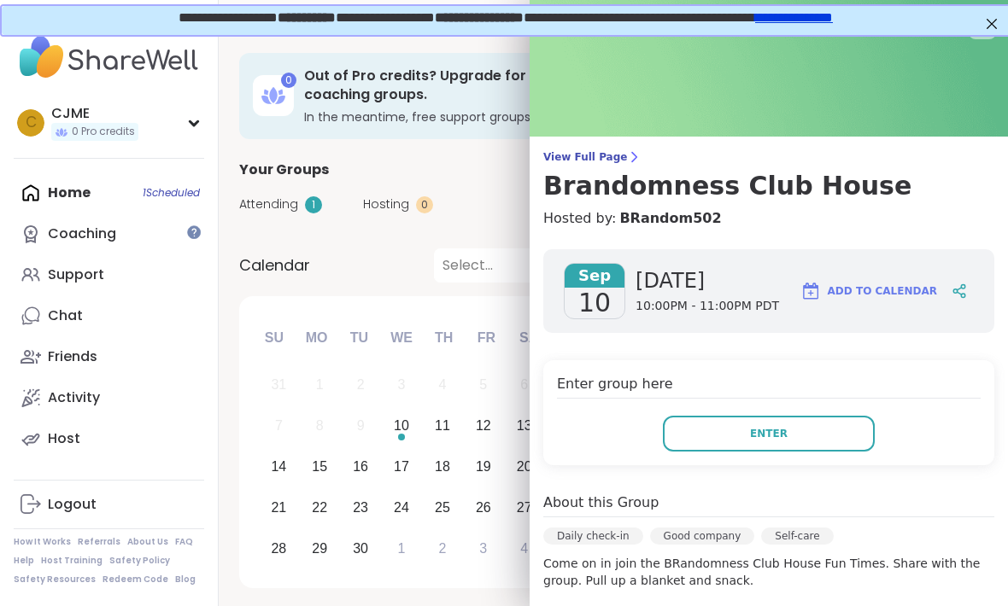
click at [727, 437] on button "Enter" at bounding box center [769, 434] width 212 height 36
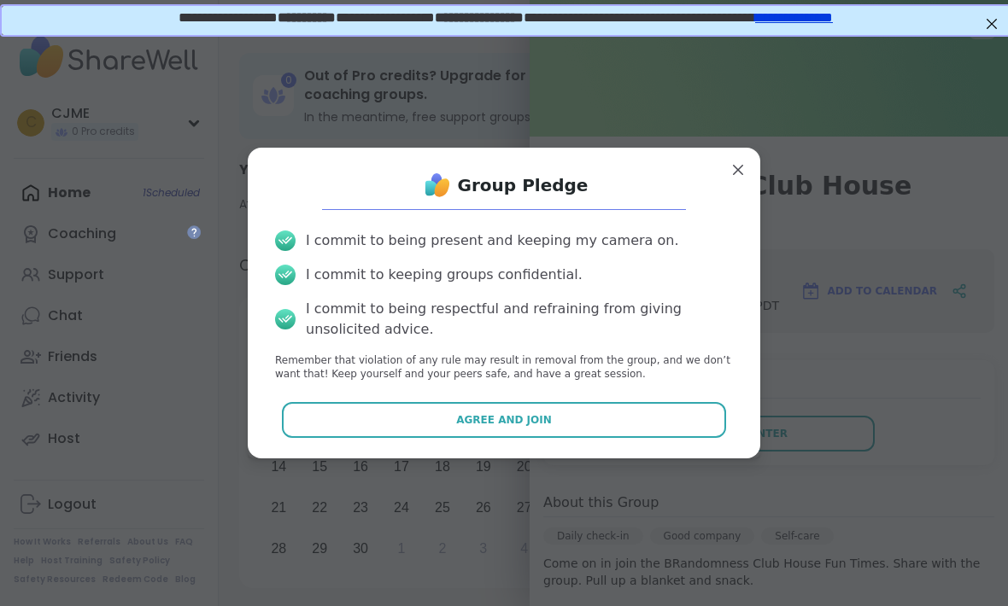
click at [357, 428] on button "Agree and Join" at bounding box center [504, 420] width 445 height 36
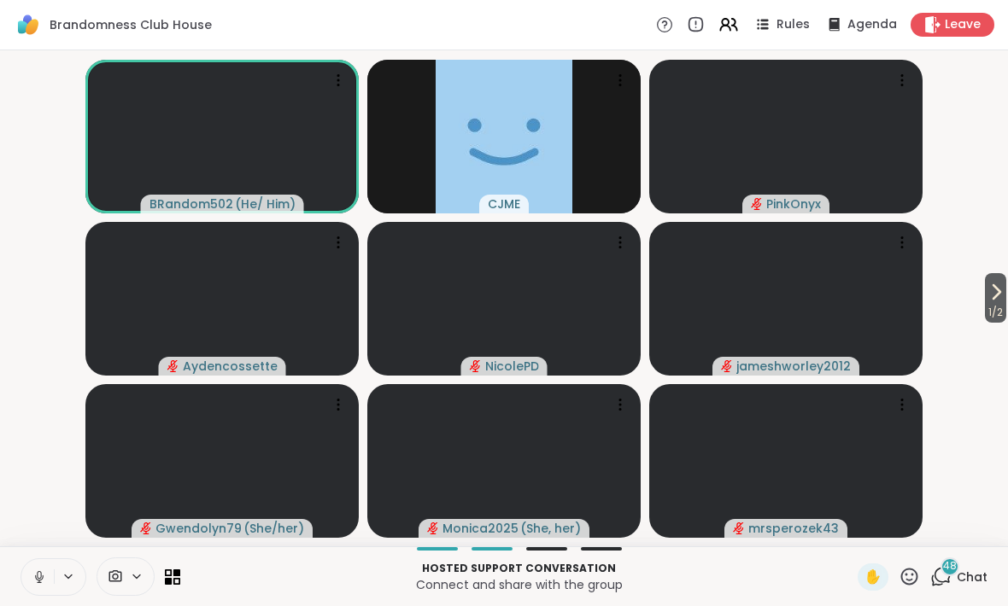
click at [38, 580] on icon at bounding box center [39, 577] width 9 height 5
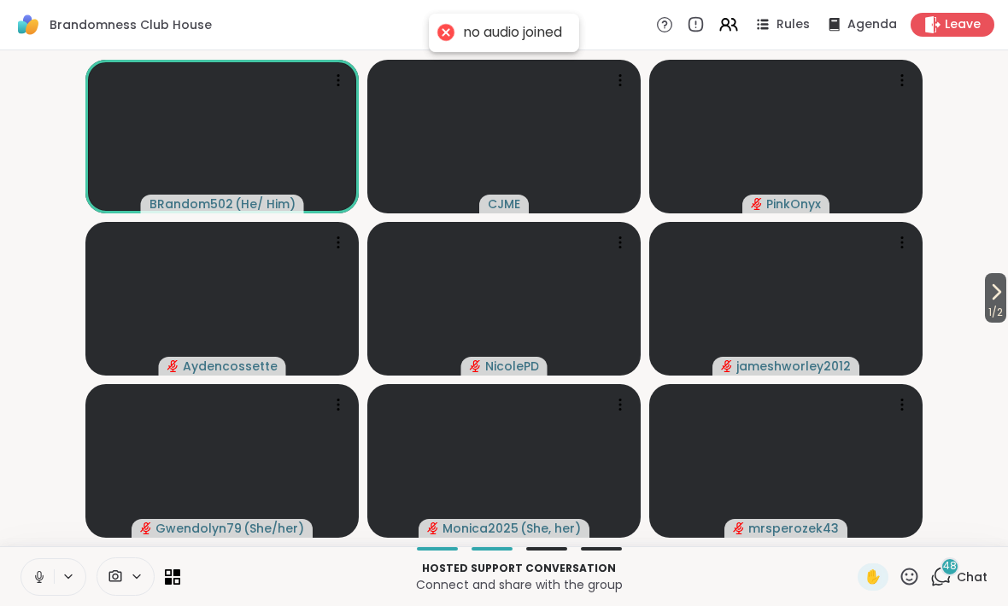
click at [25, 584] on button at bounding box center [37, 577] width 32 height 36
click at [1001, 311] on span "1 / 2" at bounding box center [995, 312] width 21 height 20
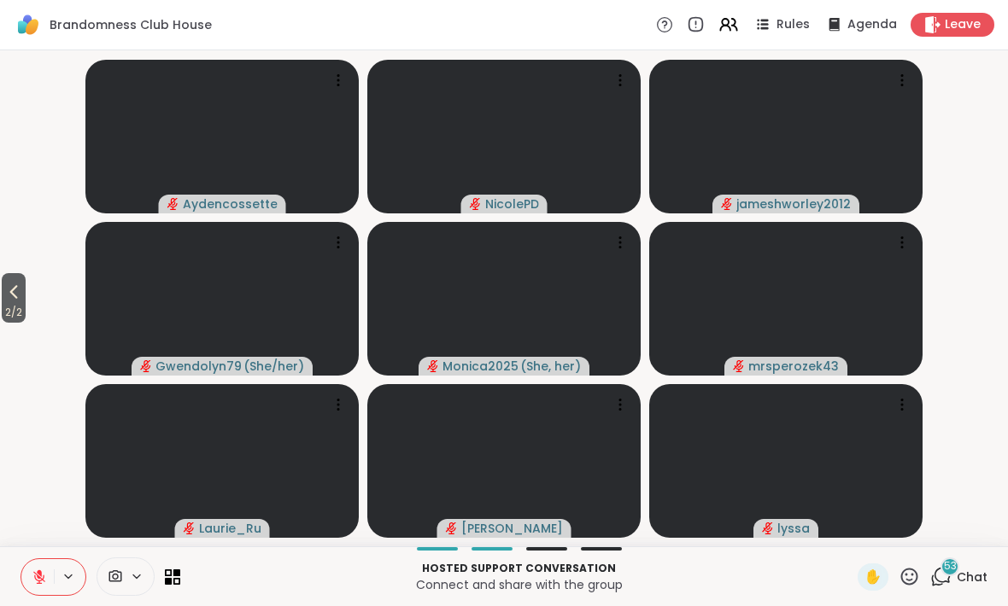
click at [20, 283] on icon at bounding box center [13, 292] width 20 height 20
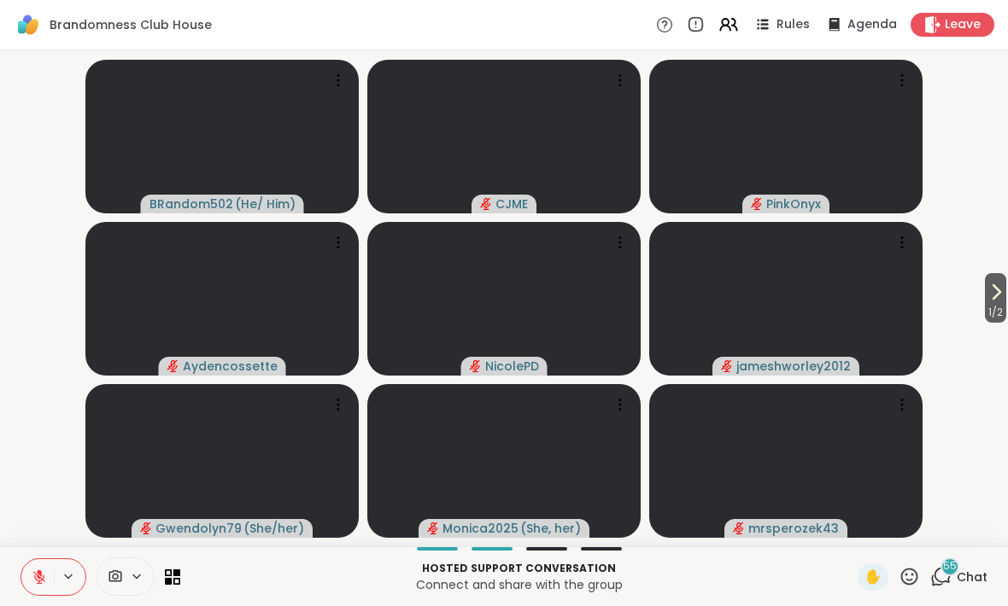
click at [999, 302] on icon at bounding box center [996, 292] width 20 height 20
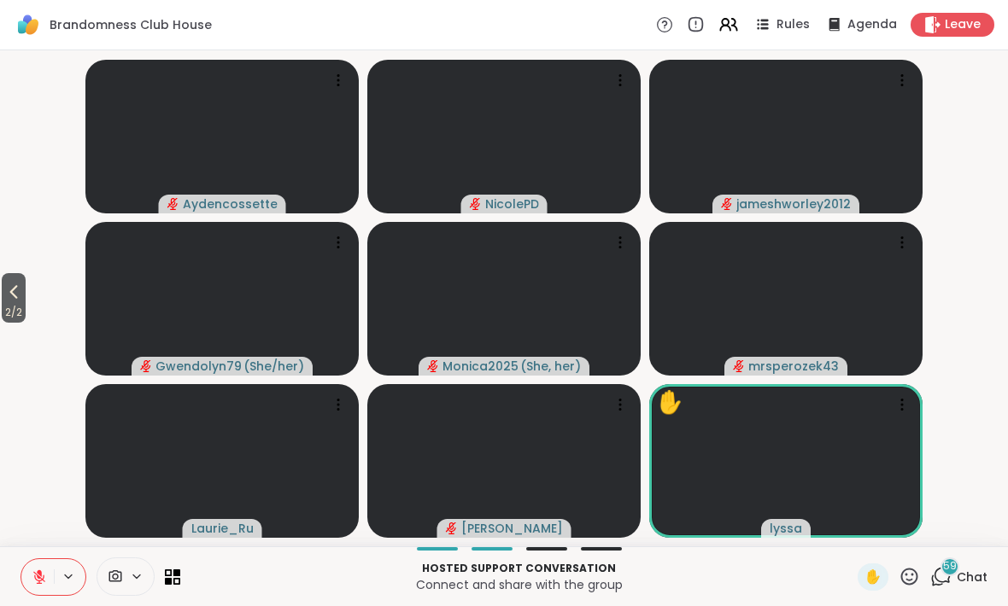
click at [32, 575] on icon at bounding box center [39, 577] width 15 height 15
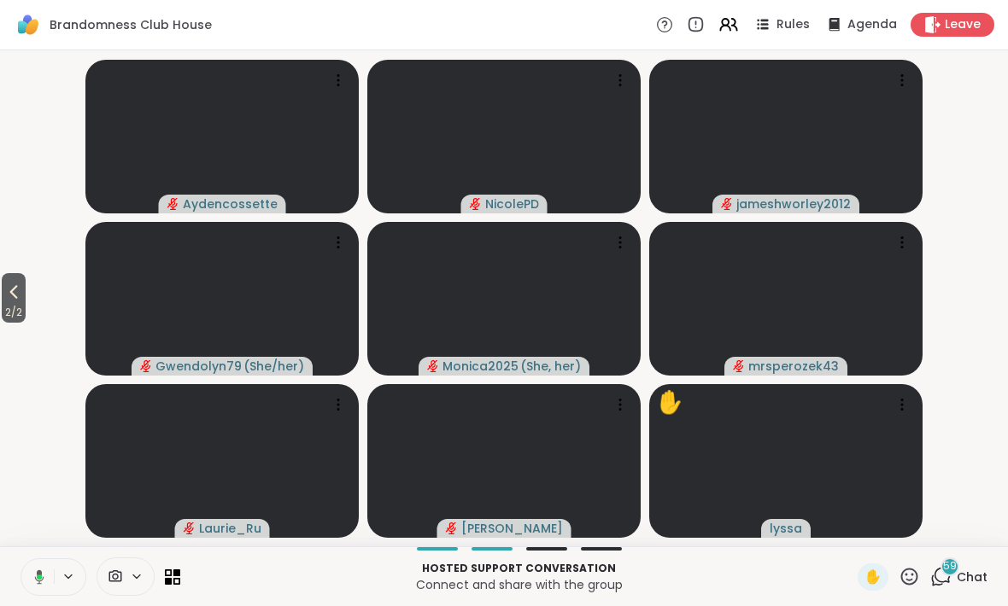
click at [32, 576] on icon at bounding box center [36, 577] width 15 height 15
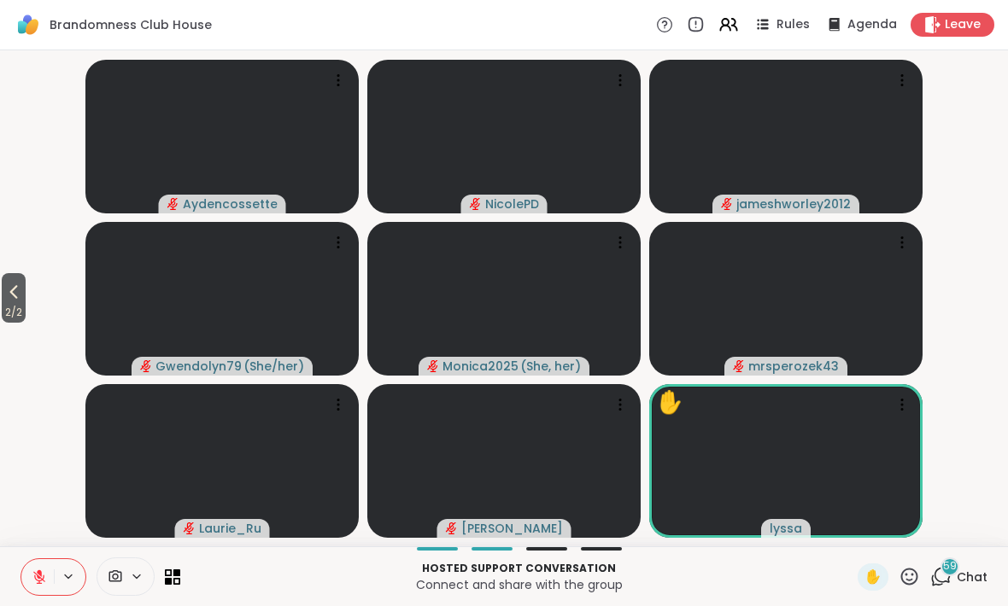
click at [20, 307] on span "2 / 2" at bounding box center [14, 312] width 24 height 20
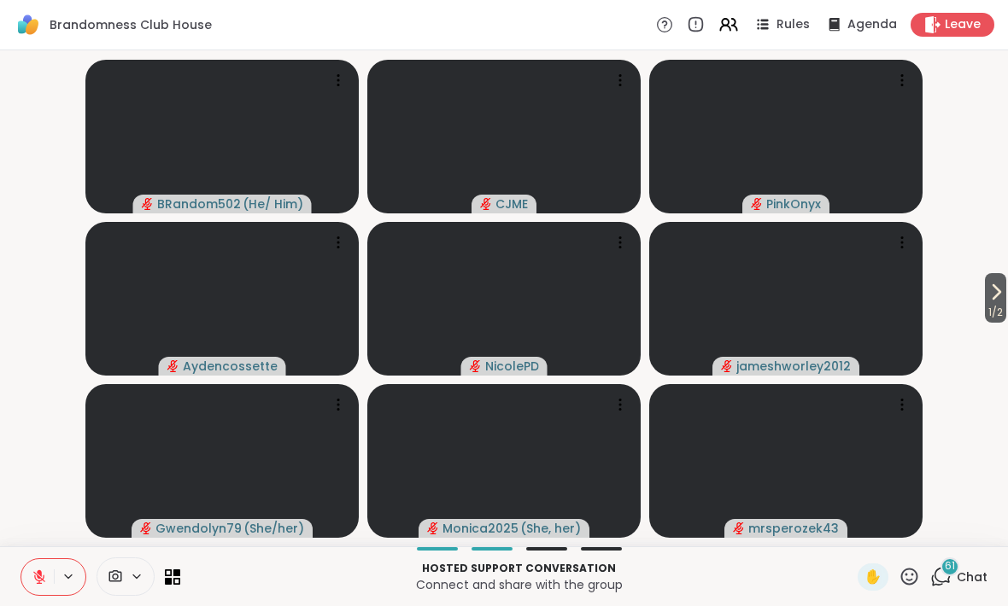
click at [986, 296] on icon at bounding box center [996, 292] width 20 height 20
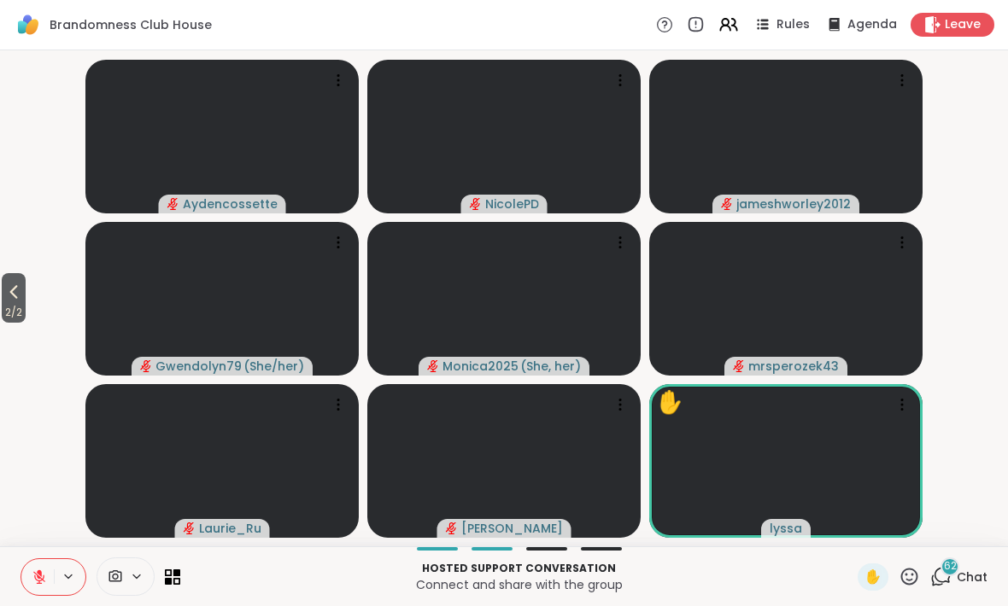
click at [912, 580] on icon at bounding box center [909, 576] width 17 height 17
click at [860, 529] on span "❤️" at bounding box center [859, 532] width 17 height 20
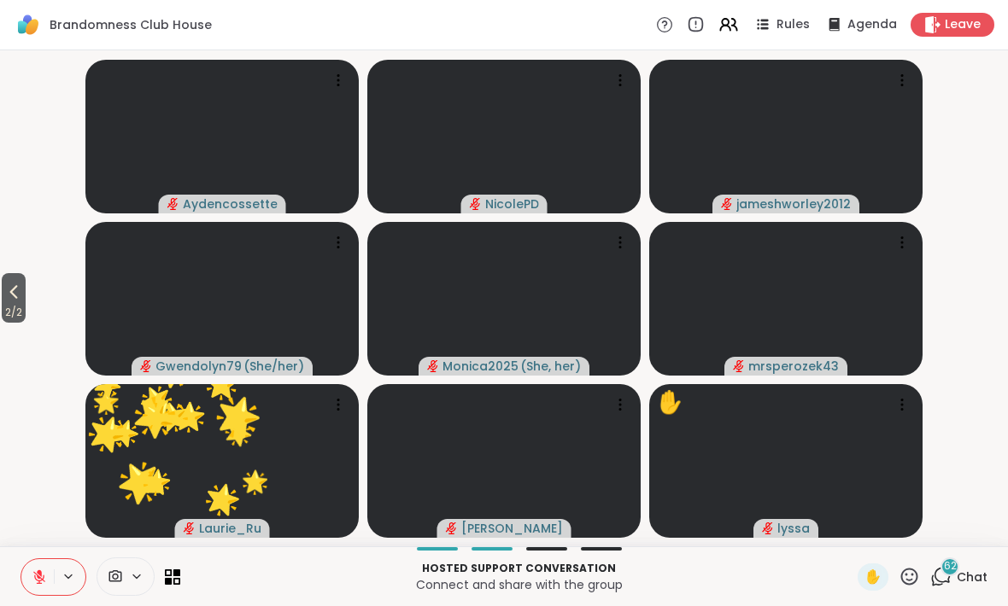
click at [20, 283] on icon at bounding box center [13, 292] width 20 height 20
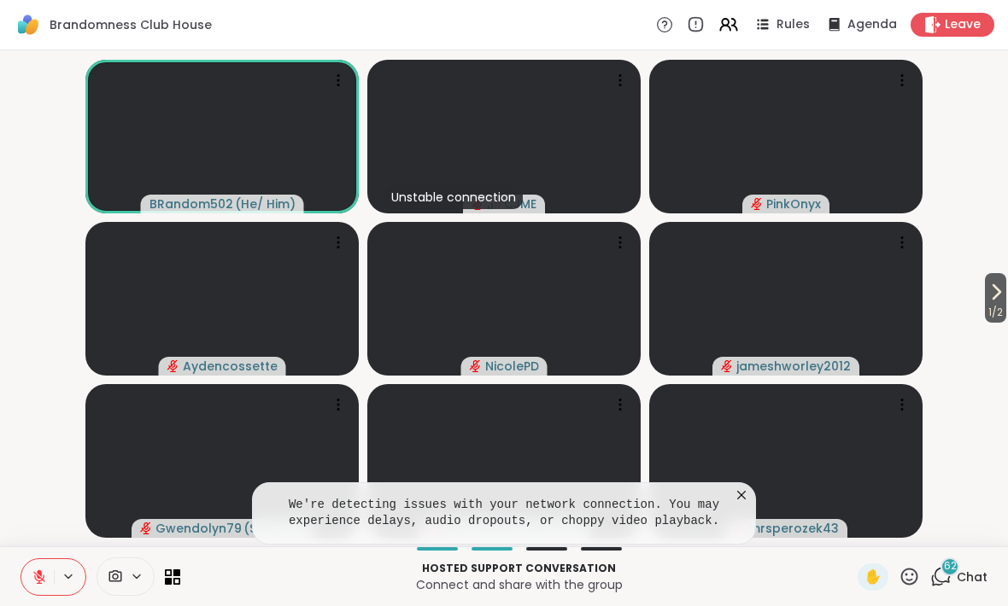
click at [740, 490] on icon at bounding box center [741, 495] width 17 height 17
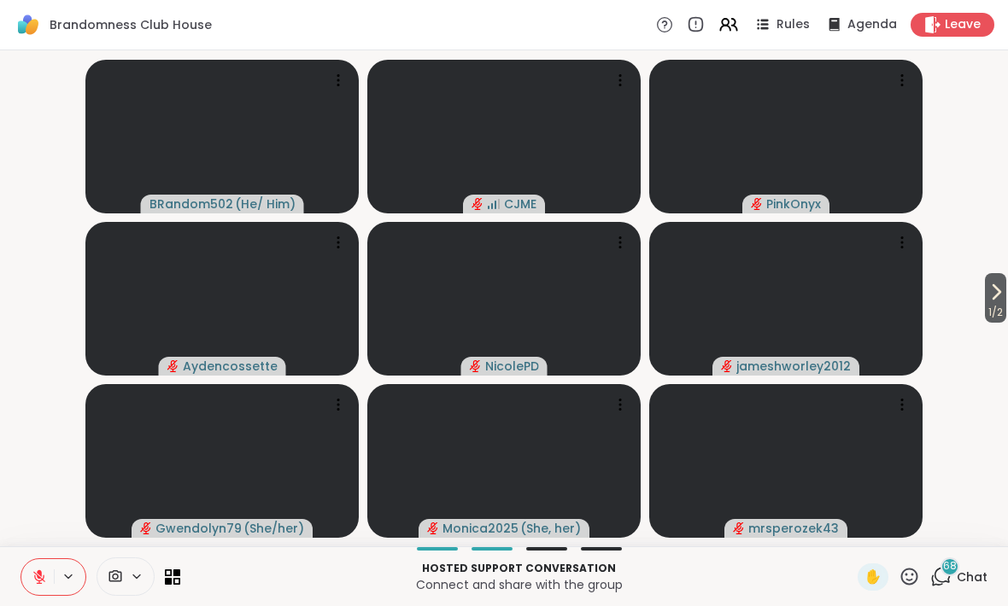
click at [998, 301] on icon at bounding box center [996, 292] width 20 height 20
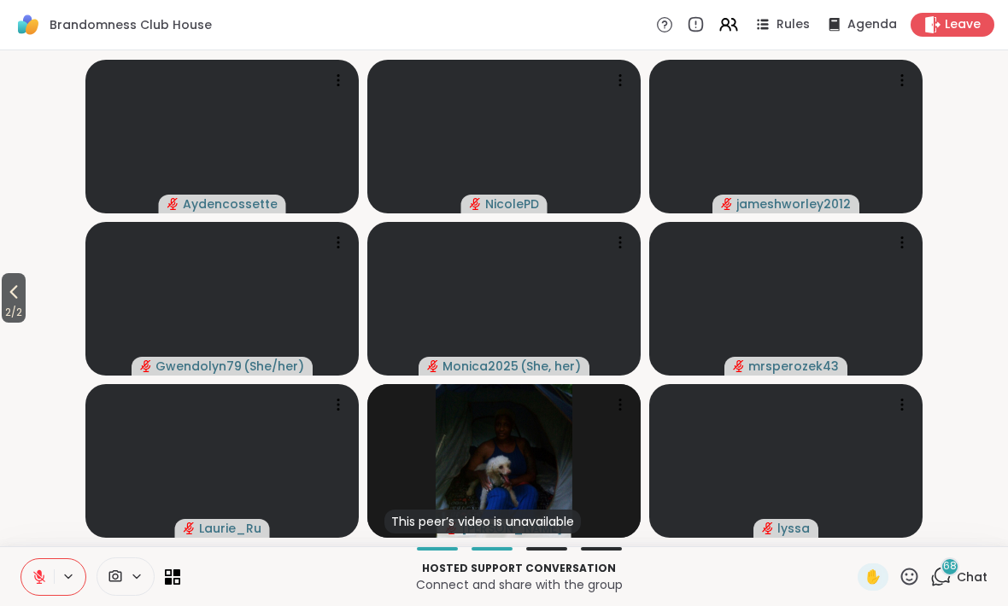
click at [8, 293] on icon at bounding box center [13, 292] width 20 height 20
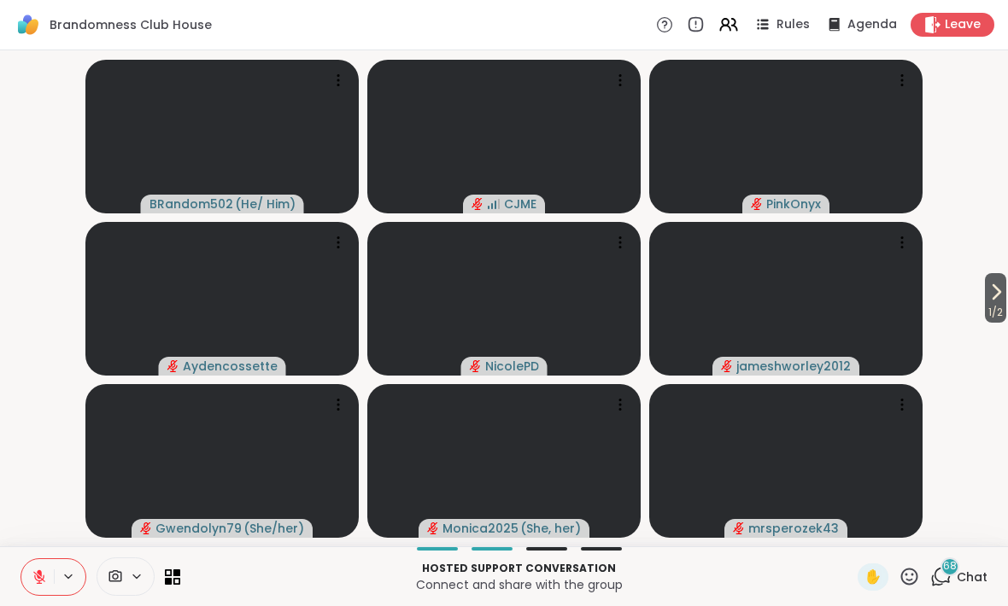
click at [863, 581] on div "✋" at bounding box center [872, 577] width 31 height 27
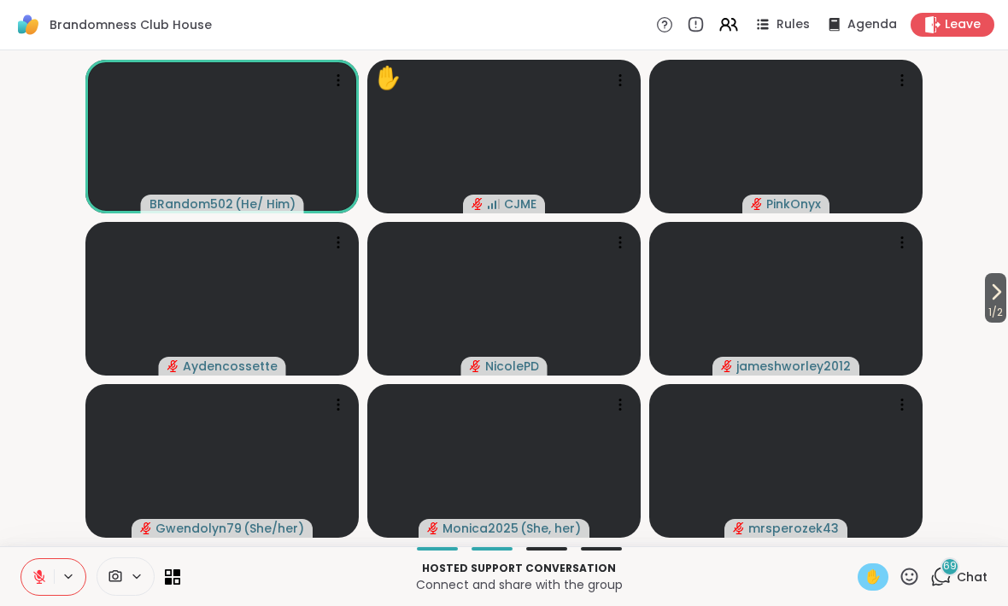
click at [879, 600] on div "Hosted support conversation Connect and share with the group ✋ 69 Chat" at bounding box center [504, 577] width 1008 height 60
click at [879, 599] on div "Hosted support conversation Connect and share with the group ✋ 69 Chat" at bounding box center [504, 577] width 1008 height 60
click at [871, 569] on span "✋" at bounding box center [872, 577] width 17 height 20
click at [49, 570] on button at bounding box center [37, 577] width 32 height 36
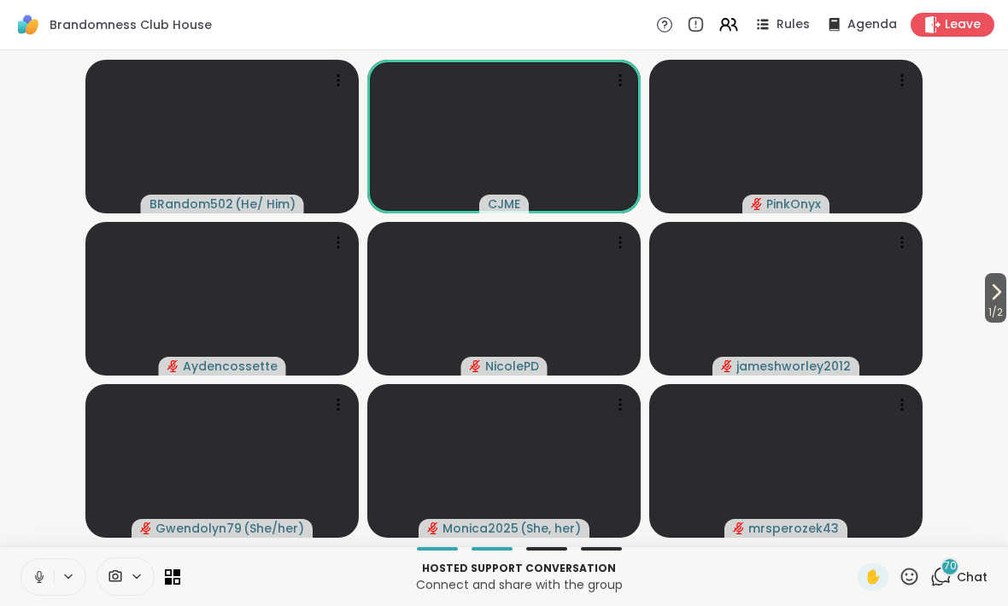
click at [34, 578] on icon at bounding box center [39, 577] width 15 height 15
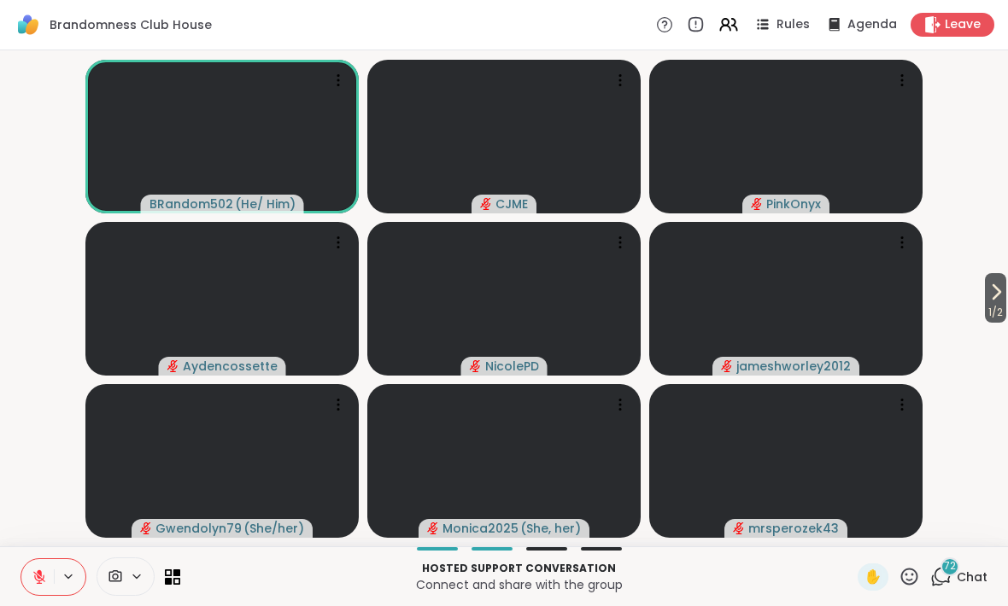
click at [1004, 307] on span "1 / 2" at bounding box center [995, 312] width 21 height 20
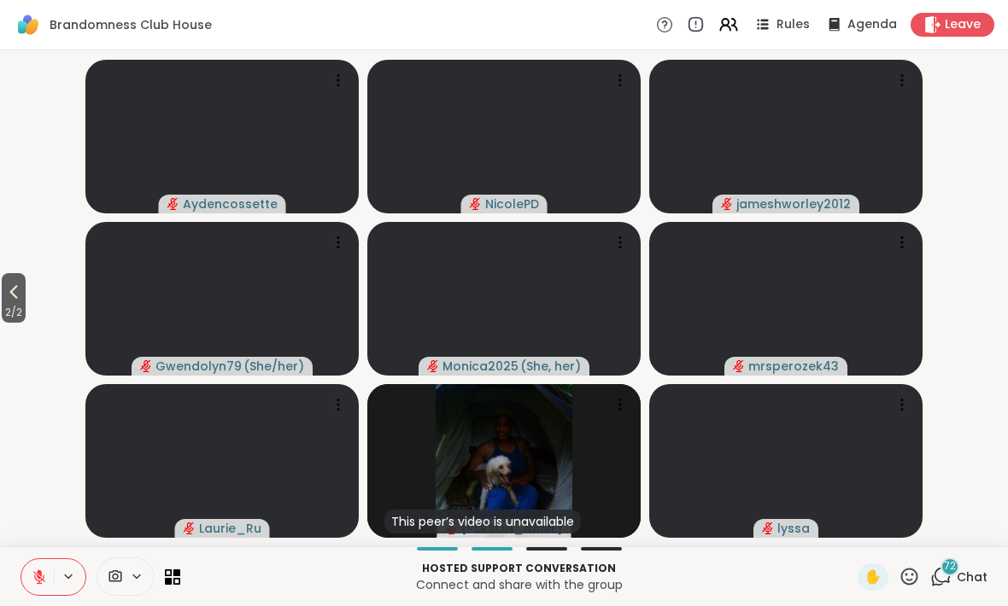
click at [9, 287] on icon at bounding box center [13, 292] width 20 height 20
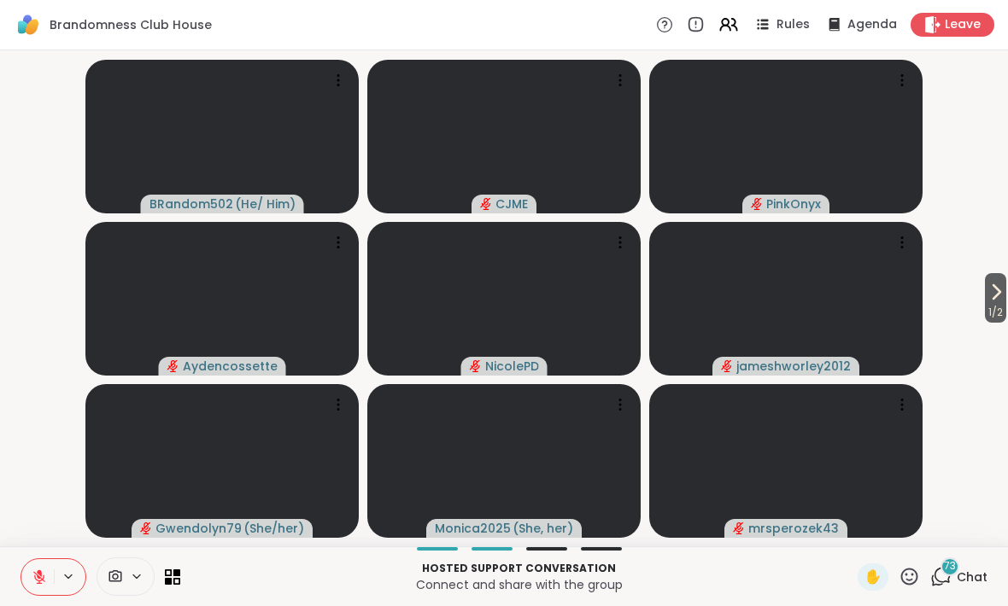
click at [33, 576] on icon at bounding box center [39, 577] width 15 height 15
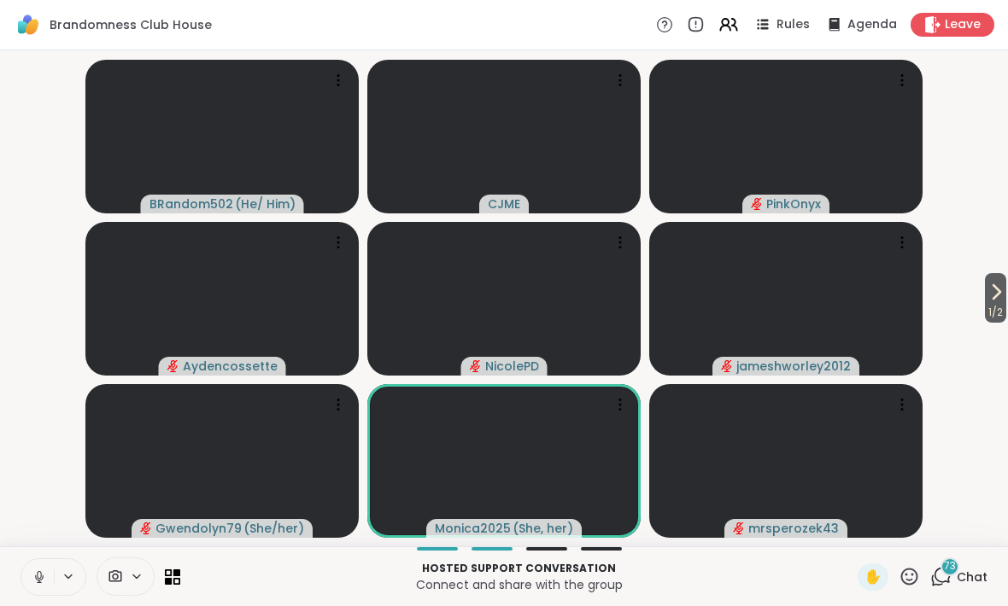
click at [28, 561] on button at bounding box center [37, 577] width 32 height 36
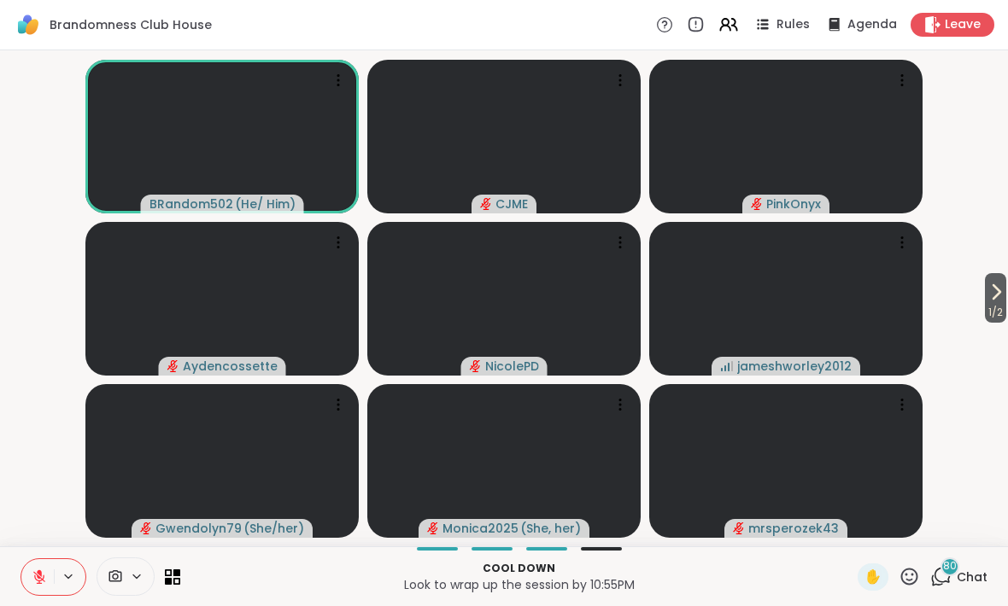
click at [985, 313] on span "1 / 2" at bounding box center [995, 312] width 21 height 20
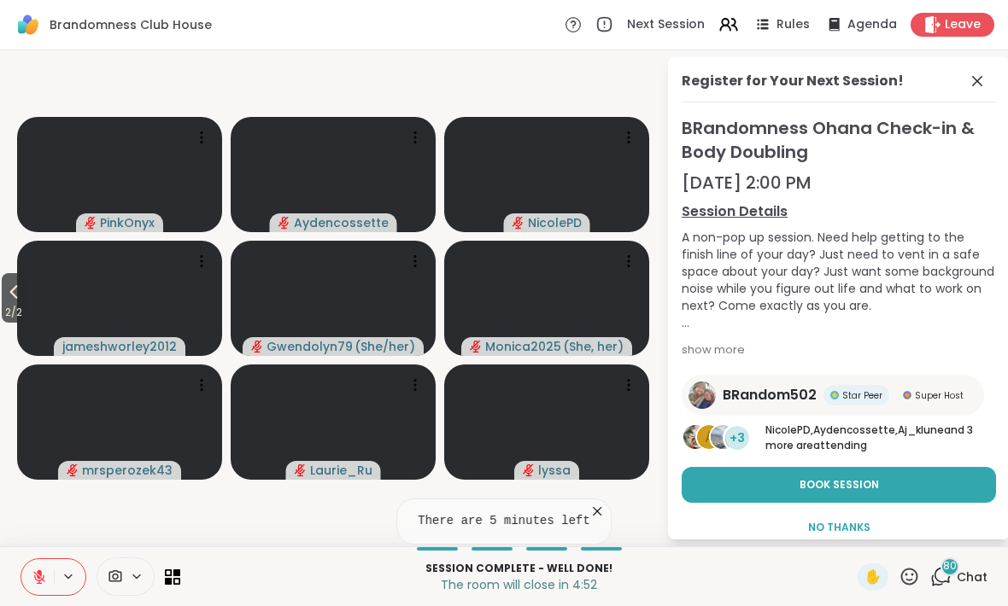
click at [1003, 100] on div "Register for Your Next Session! BRandomness Ohana Check-in & Body Doubling [DAT…" at bounding box center [839, 298] width 342 height 483
click at [9, 291] on icon at bounding box center [13, 292] width 20 height 20
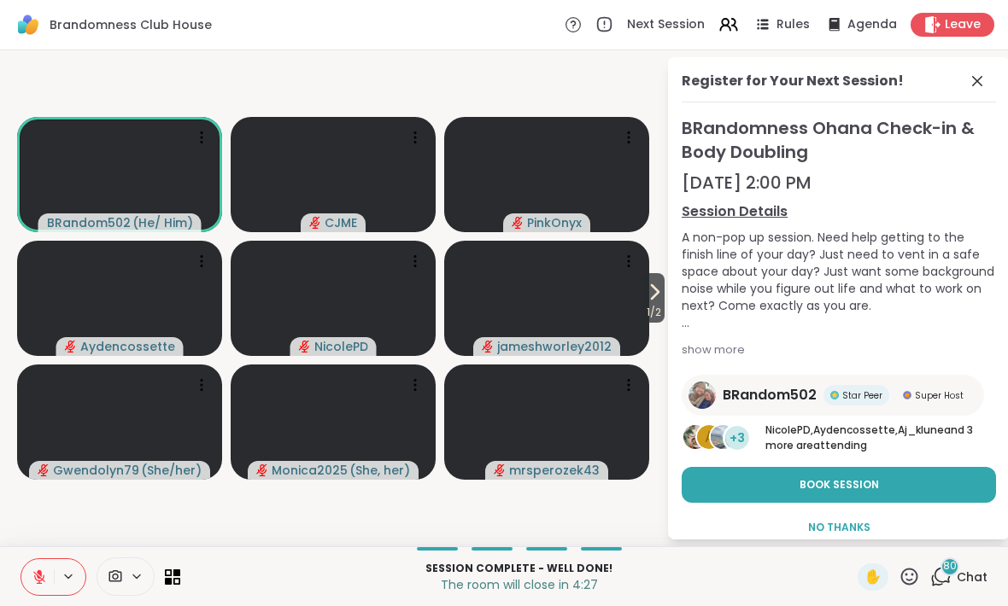
scroll to position [11, 0]
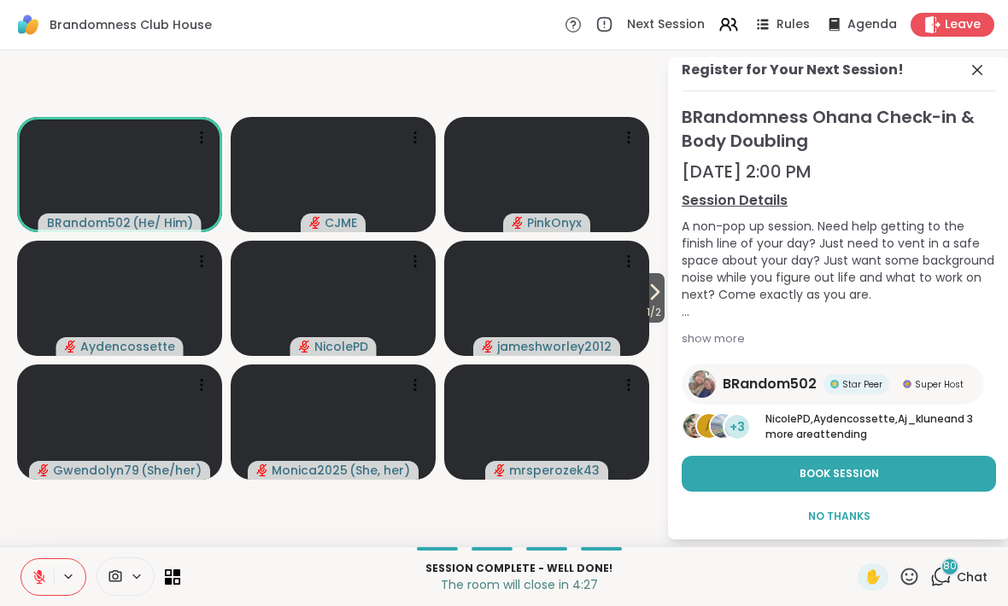
click at [652, 297] on icon at bounding box center [654, 292] width 20 height 20
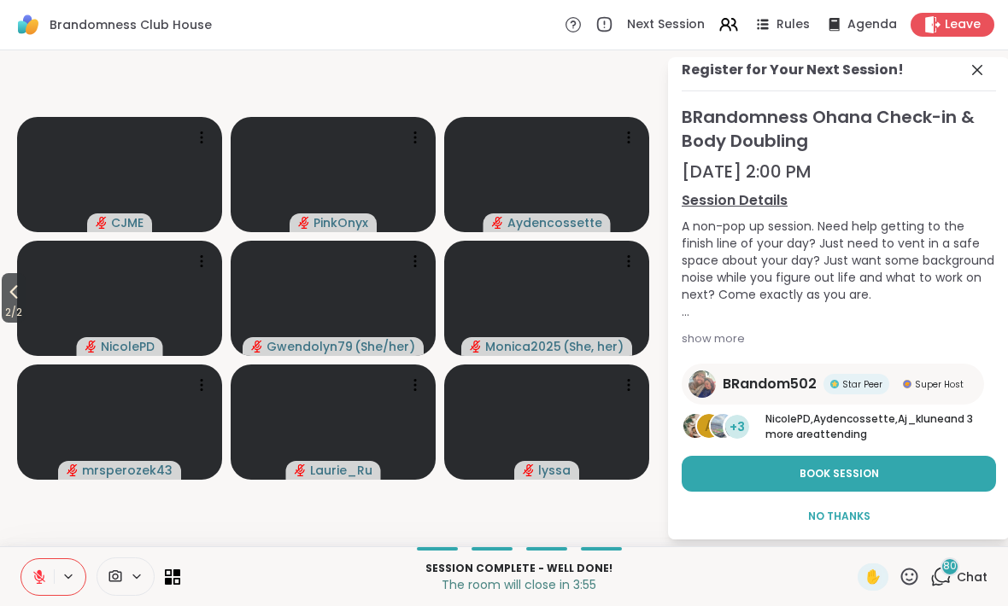
click at [4, 292] on button "2 / 2" at bounding box center [14, 298] width 24 height 50
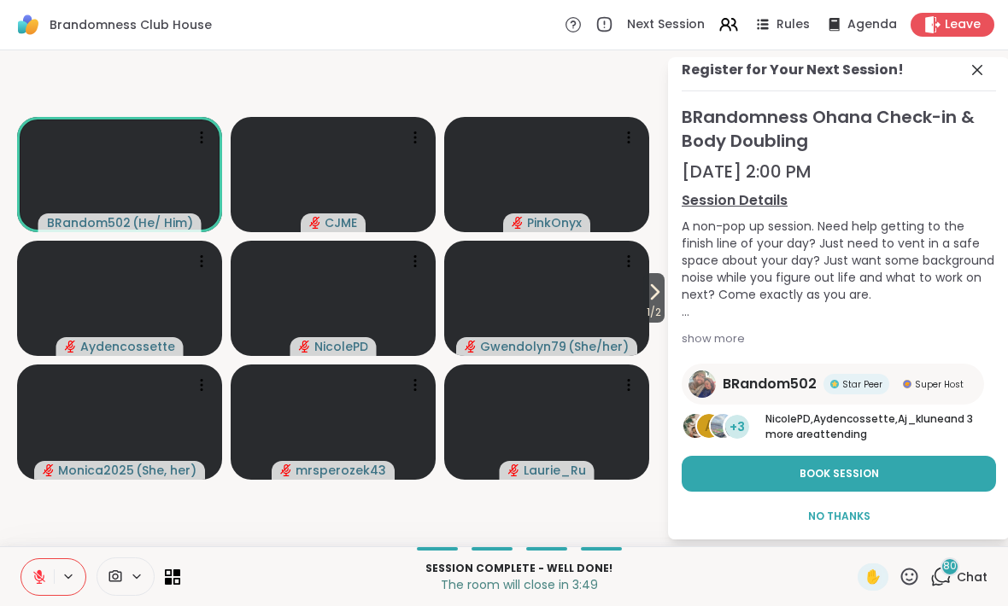
click at [661, 302] on icon at bounding box center [654, 292] width 20 height 20
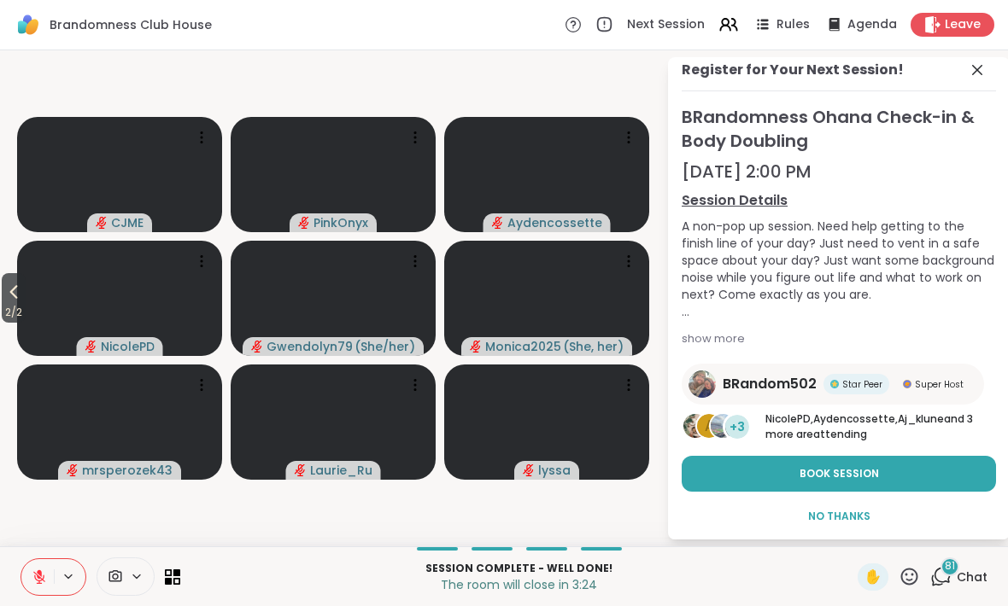
click at [20, 289] on icon at bounding box center [13, 292] width 20 height 20
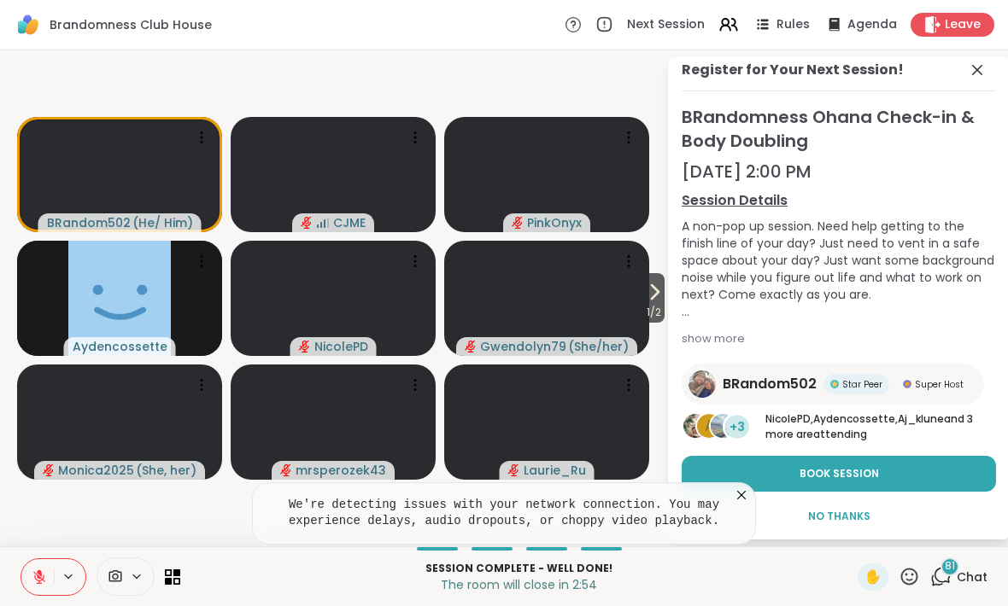
click at [647, 311] on span "1 / 2" at bounding box center [653, 312] width 21 height 20
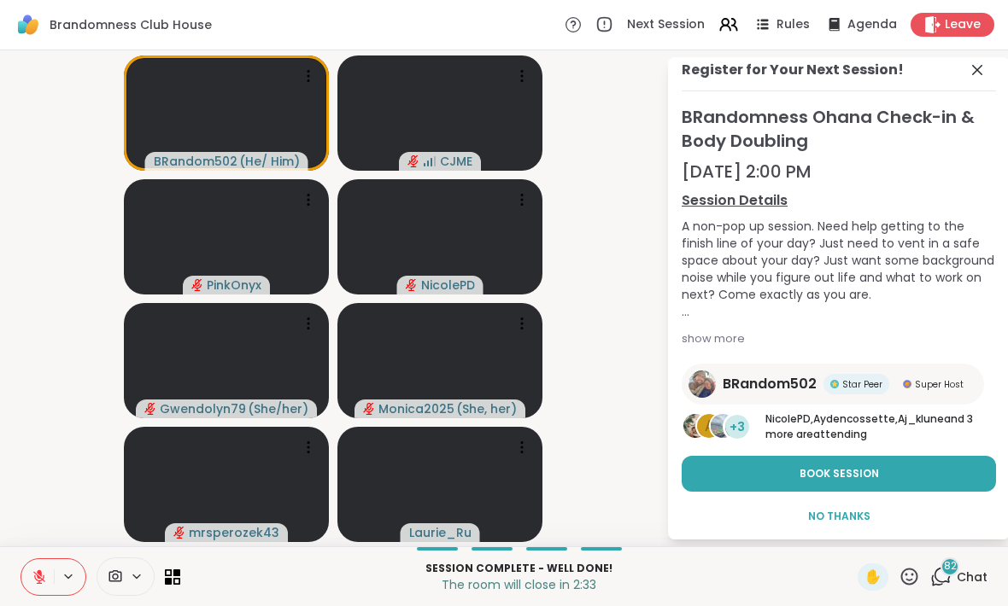
click at [957, 35] on div "Leave" at bounding box center [952, 25] width 84 height 24
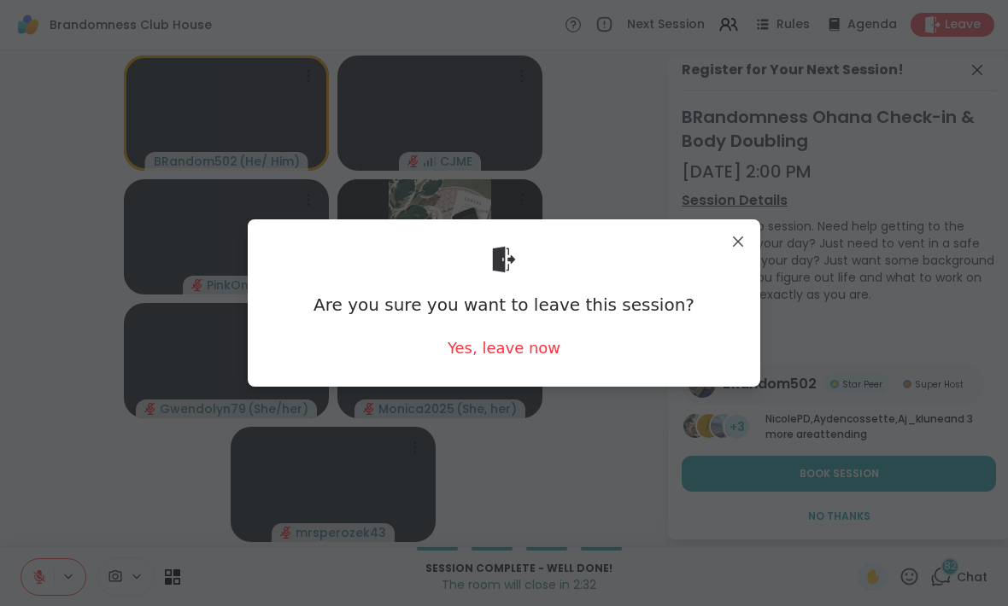
click at [525, 339] on div "Yes, leave now" at bounding box center [504, 347] width 113 height 21
